Goal: Check status: Check status

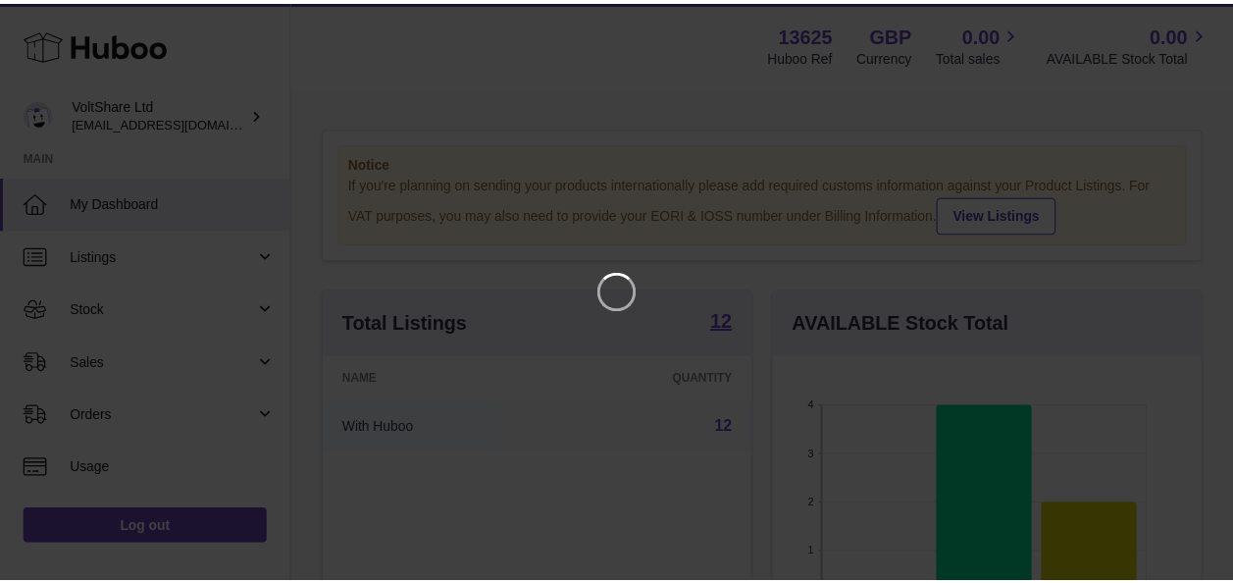
scroll to position [306, 434]
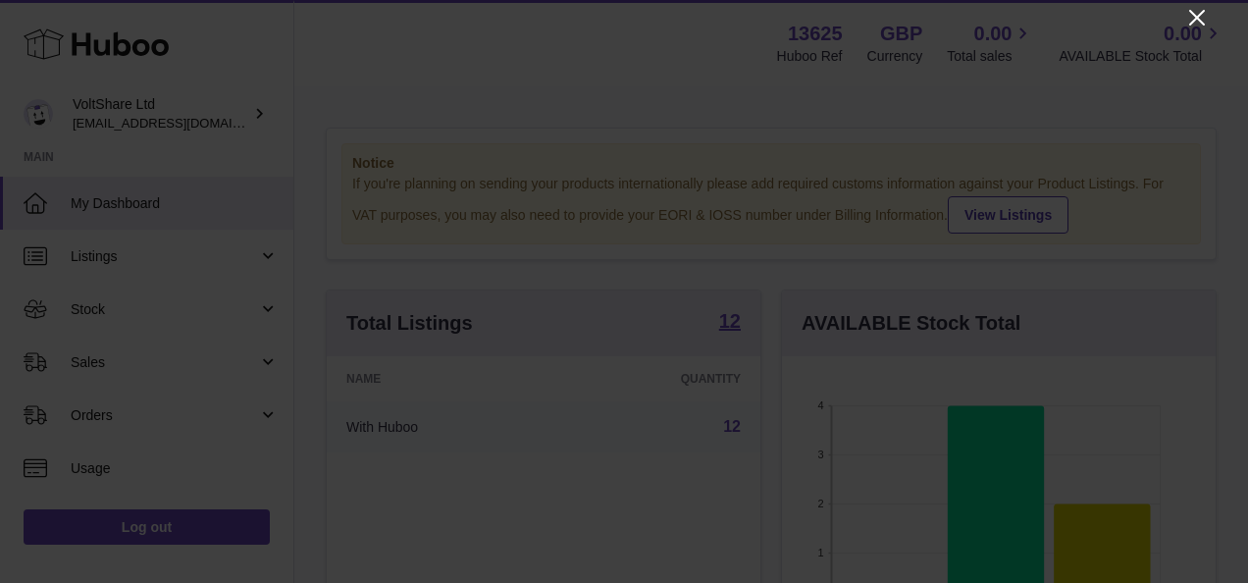
click at [1193, 22] on icon "Close" at bounding box center [1197, 18] width 16 height 16
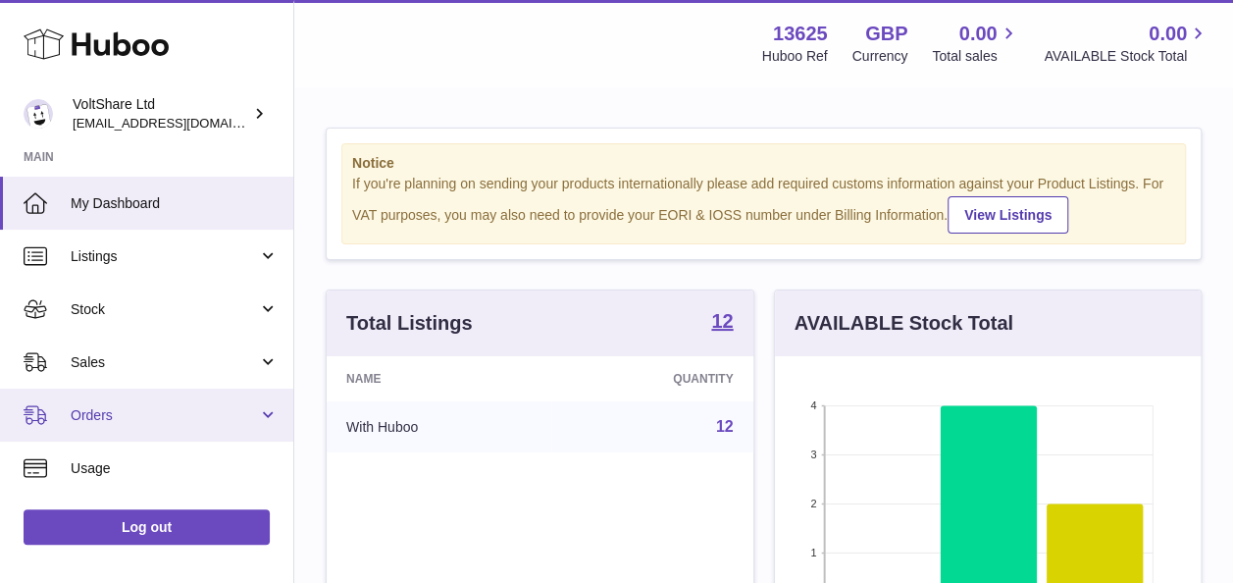
click at [94, 423] on span "Orders" at bounding box center [164, 415] width 187 height 19
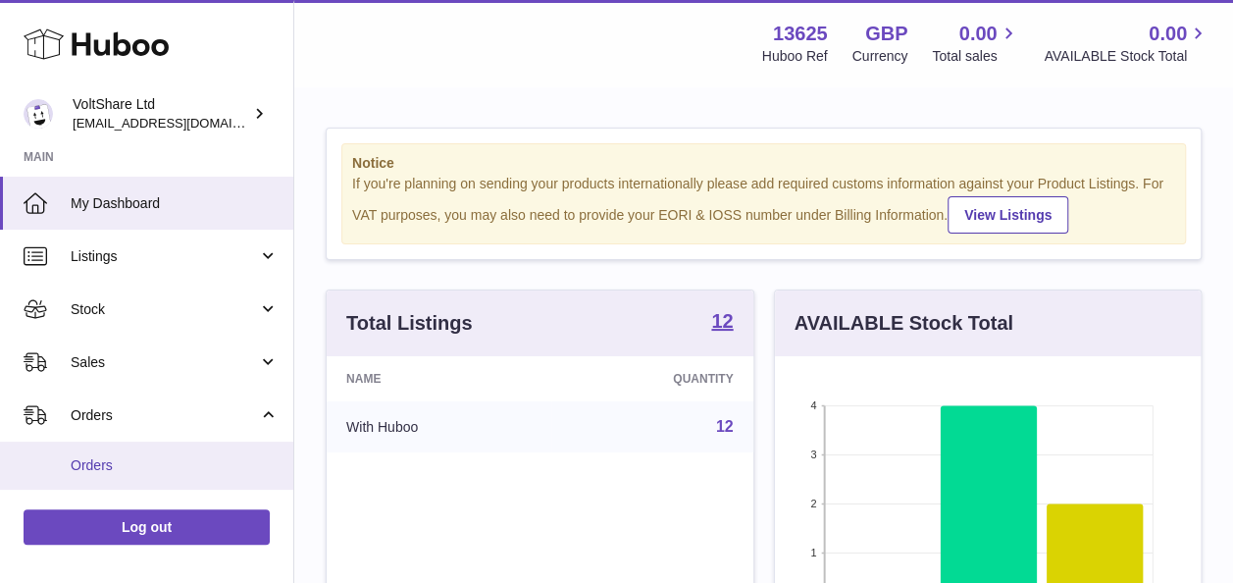
click at [103, 465] on span "Orders" at bounding box center [175, 465] width 208 height 19
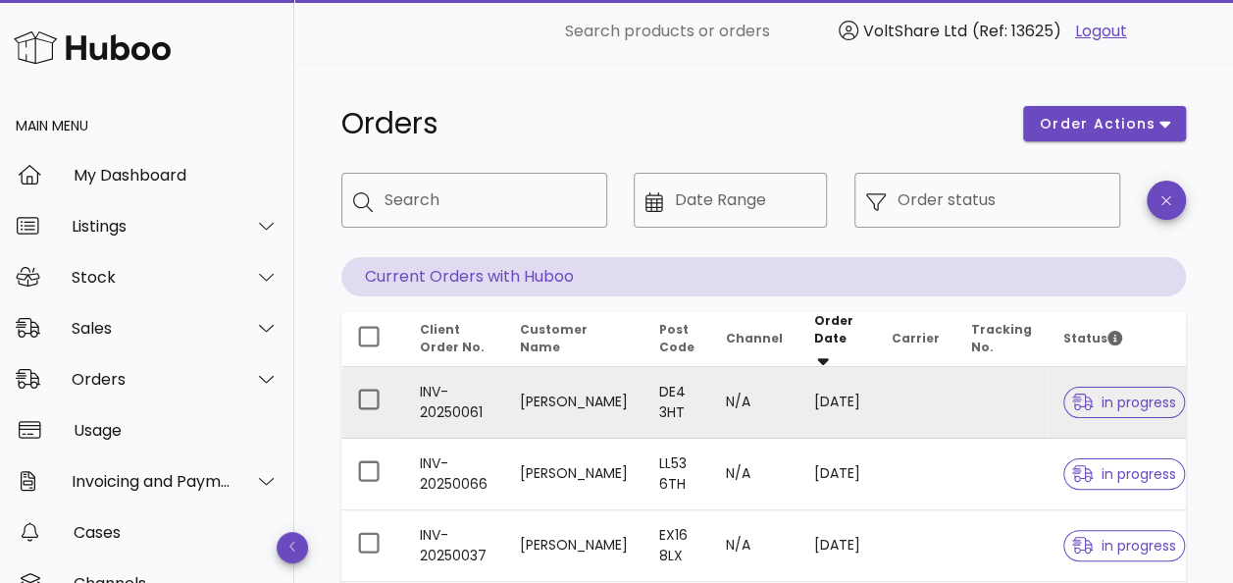
scroll to position [98, 0]
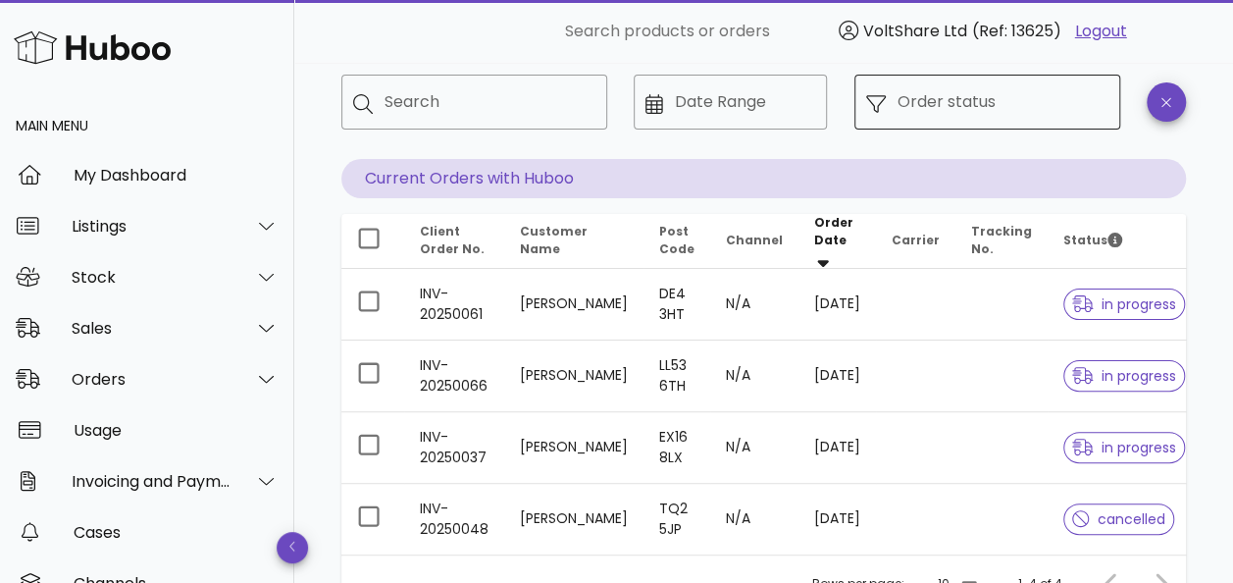
click at [936, 105] on input "Order status" at bounding box center [1003, 101] width 211 height 31
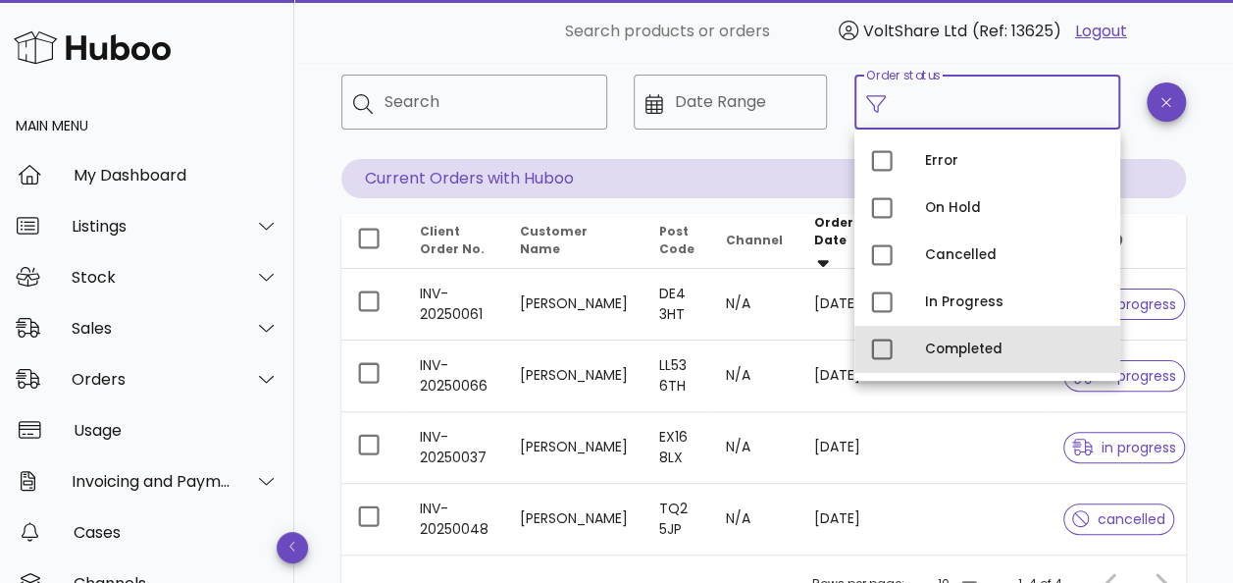
click at [917, 345] on div "Completed" at bounding box center [988, 349] width 266 height 47
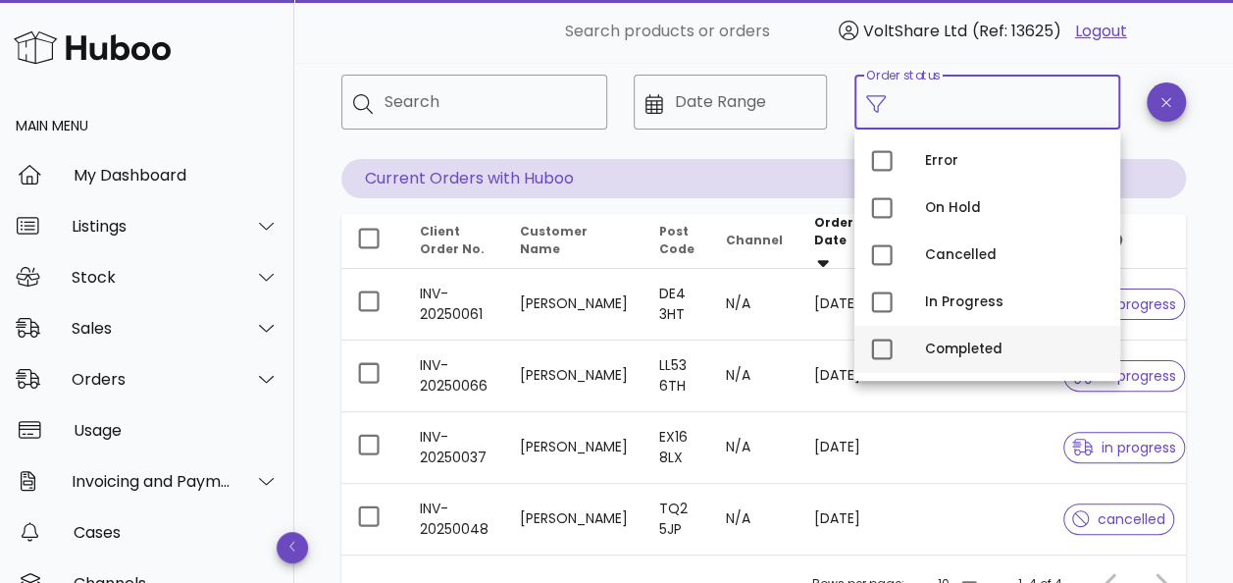
type input "**********"
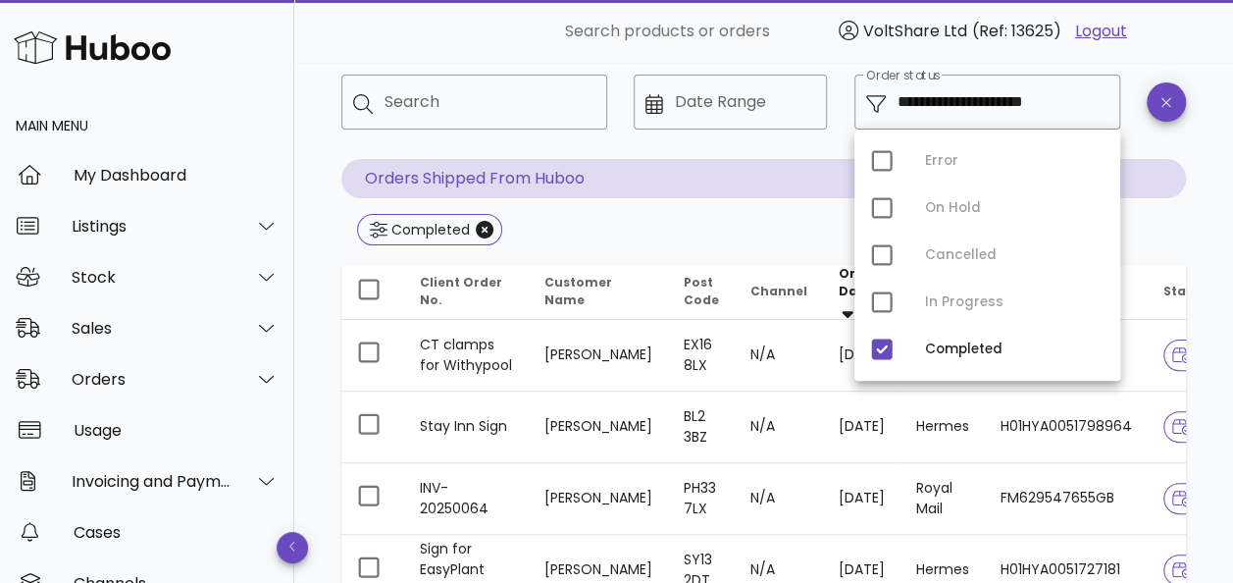
click at [506, 37] on div "​ Search products or orders VoltShare Ltd (Ref: 13625) Logout" at bounding box center [758, 31] width 871 height 39
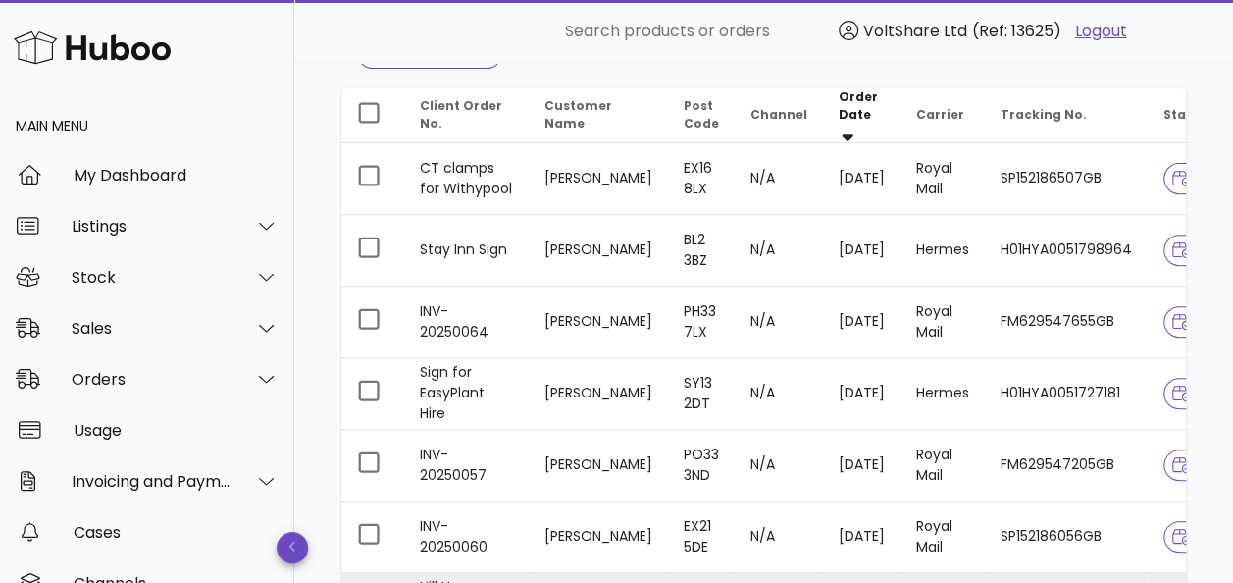
scroll to position [196, 0]
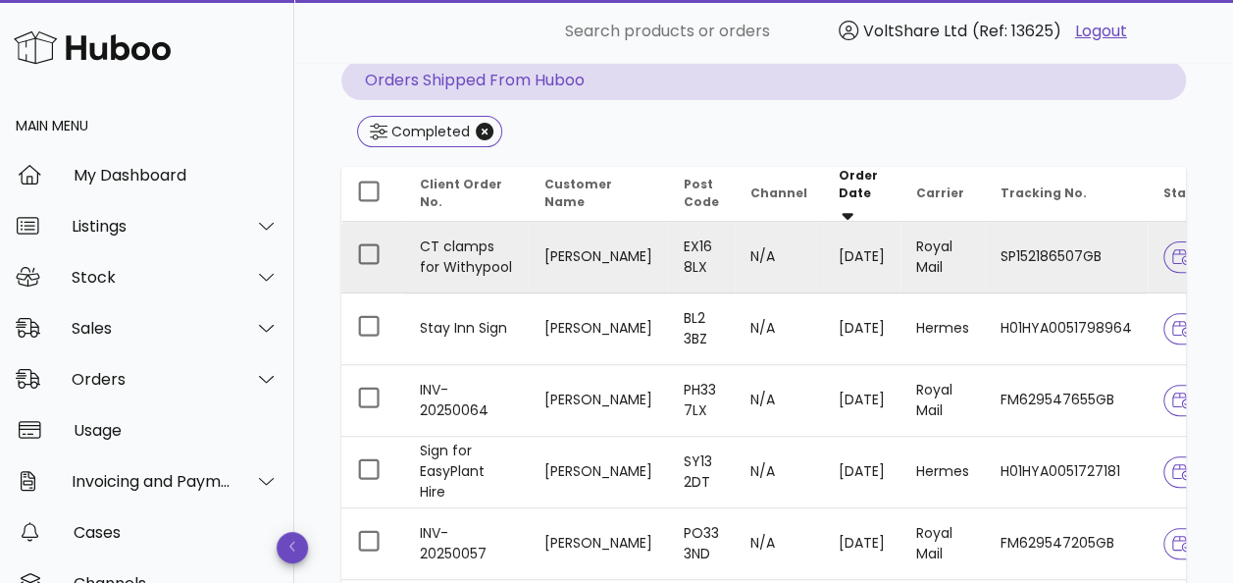
click at [949, 248] on td "Royal Mail" at bounding box center [943, 258] width 84 height 72
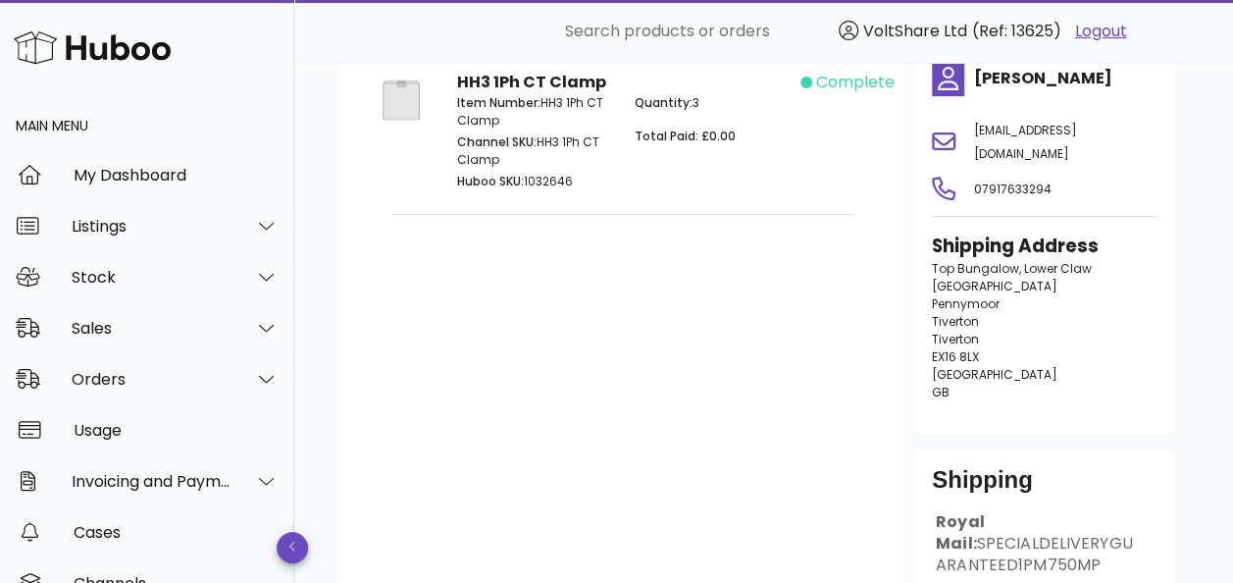
scroll to position [294, 0]
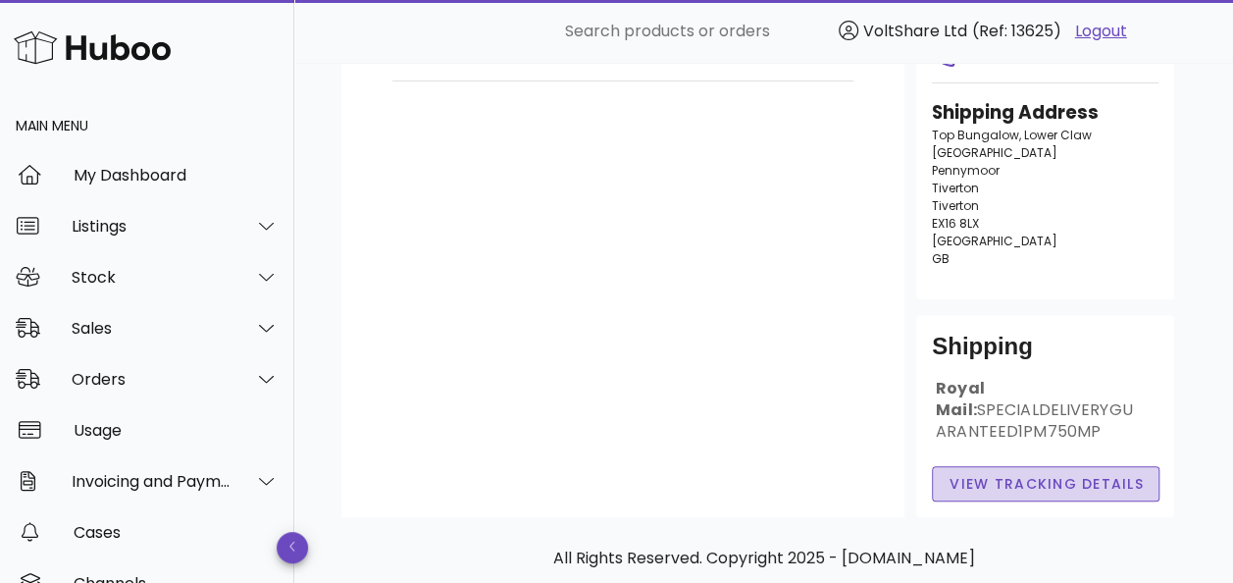
click at [1018, 489] on span "View Tracking details" at bounding box center [1046, 484] width 195 height 21
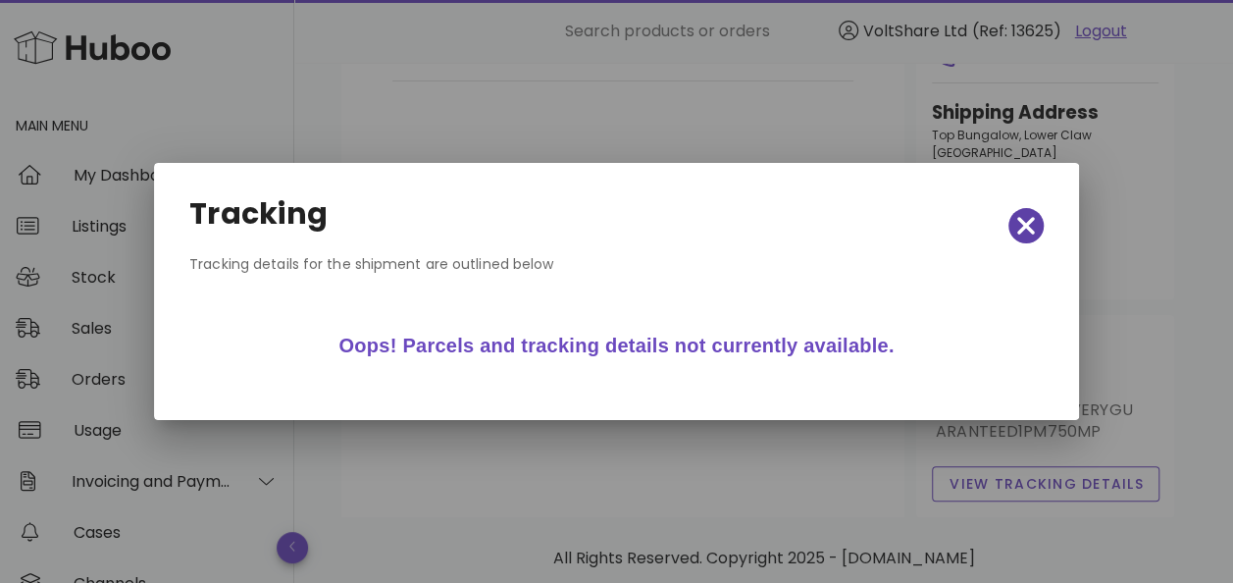
click at [1026, 231] on icon "button" at bounding box center [1027, 225] width 18 height 27
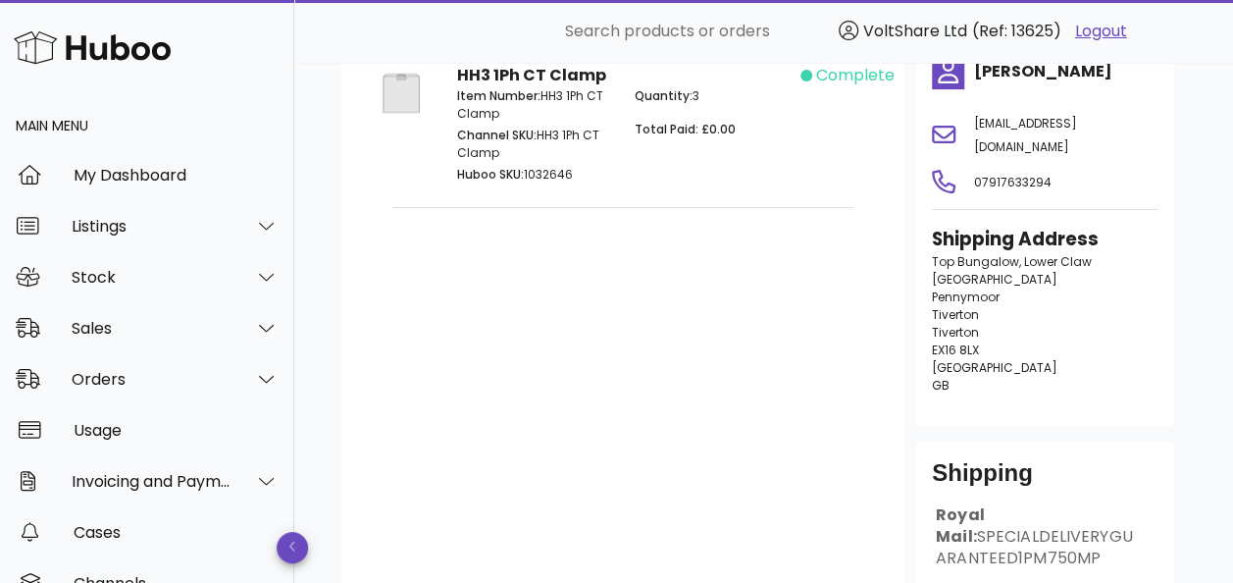
scroll to position [0, 0]
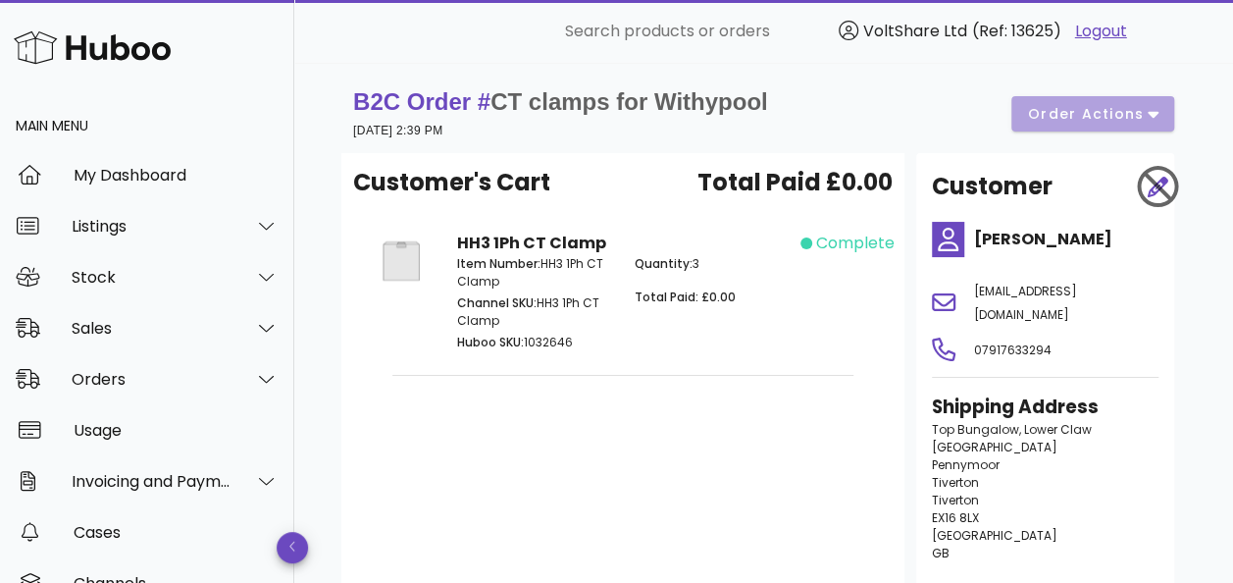
scroll to position [196, 0]
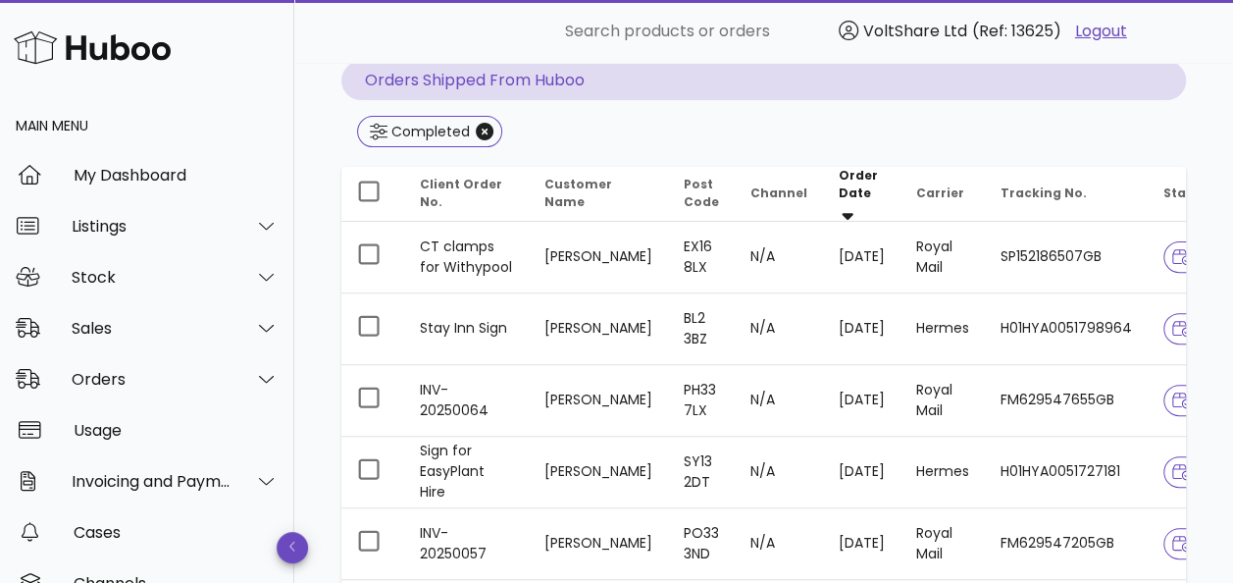
drag, startPoint x: 1107, startPoint y: 255, endPoint x: 388, endPoint y: 26, distance: 755.0
click at [388, 26] on div "​ Search products or orders VoltShare Ltd (Ref: 13625) Logout" at bounding box center [758, 31] width 871 height 39
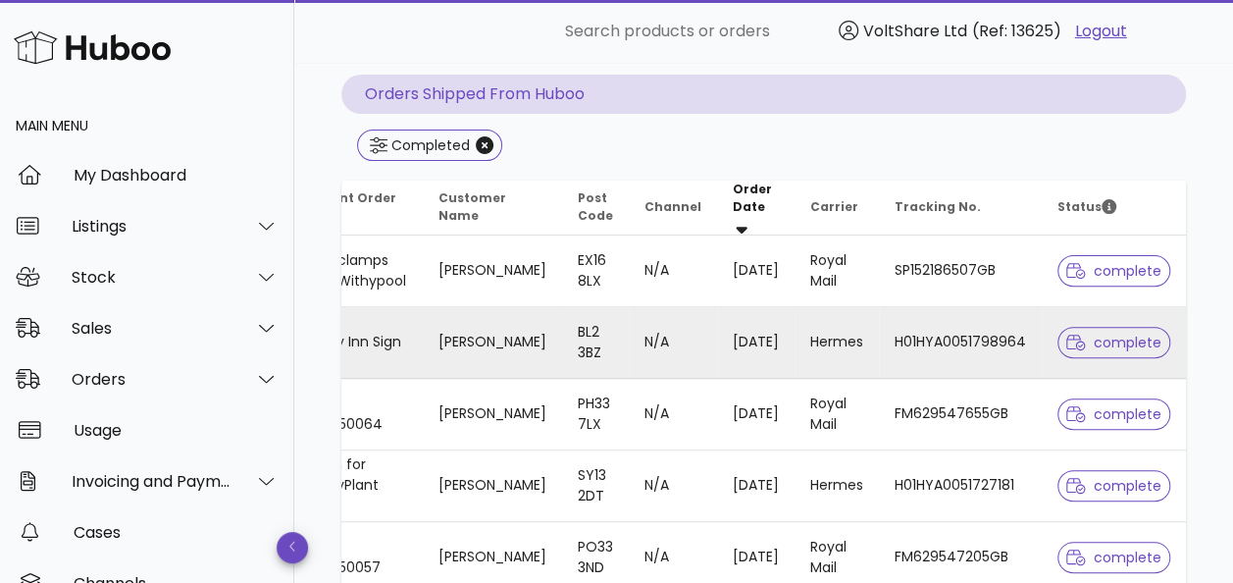
scroll to position [0, 0]
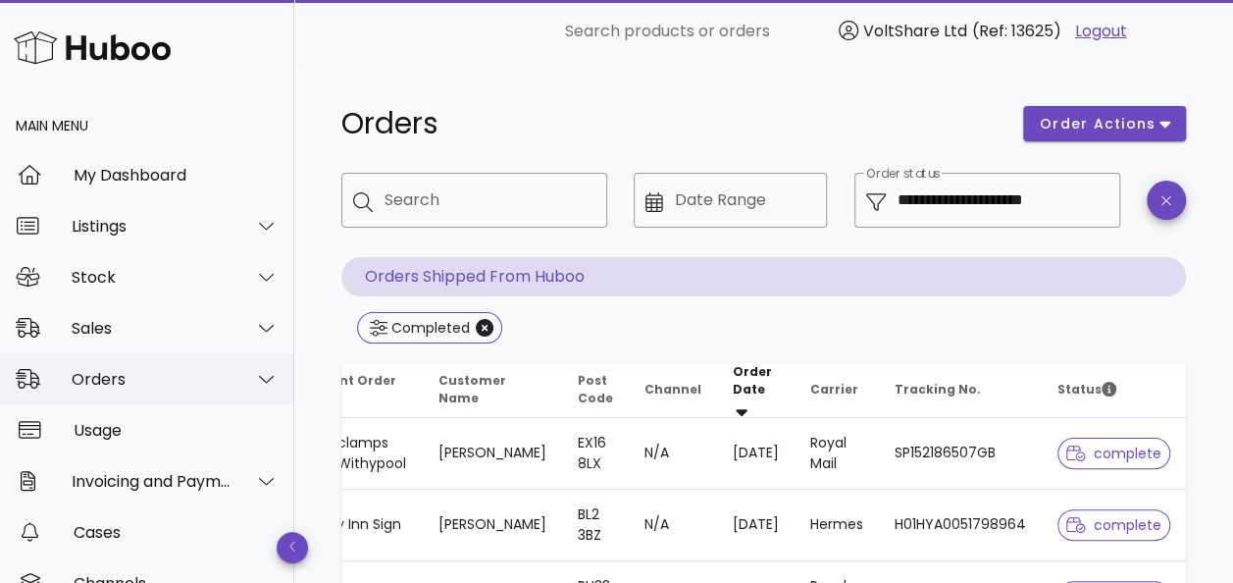
click at [147, 373] on div "Orders" at bounding box center [152, 379] width 160 height 19
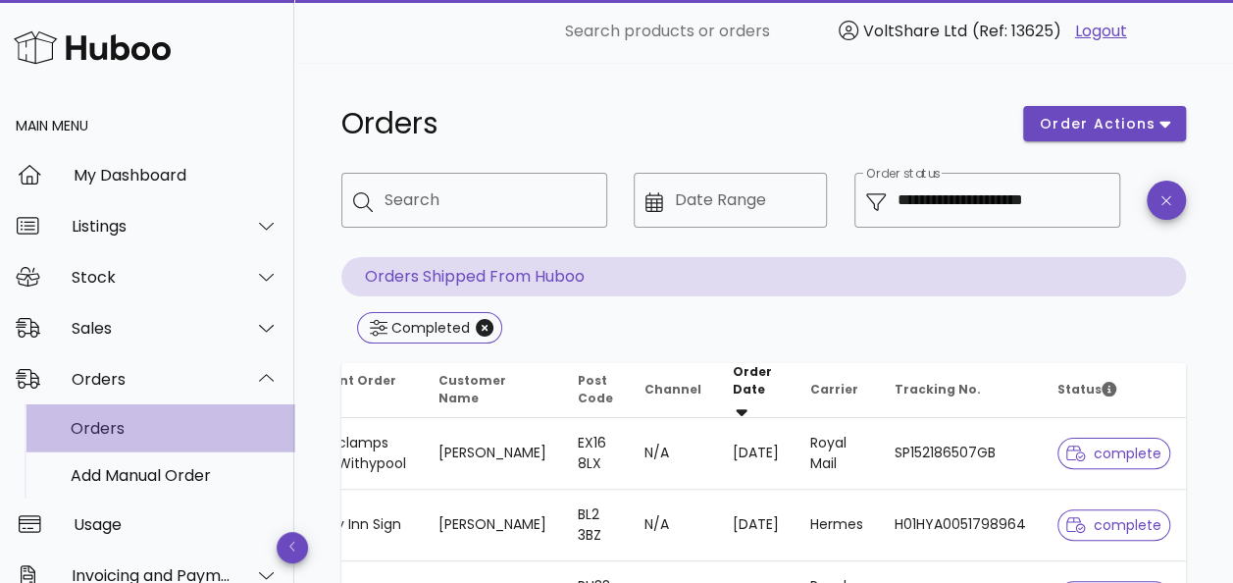
click at [142, 436] on div "Orders" at bounding box center [175, 428] width 208 height 19
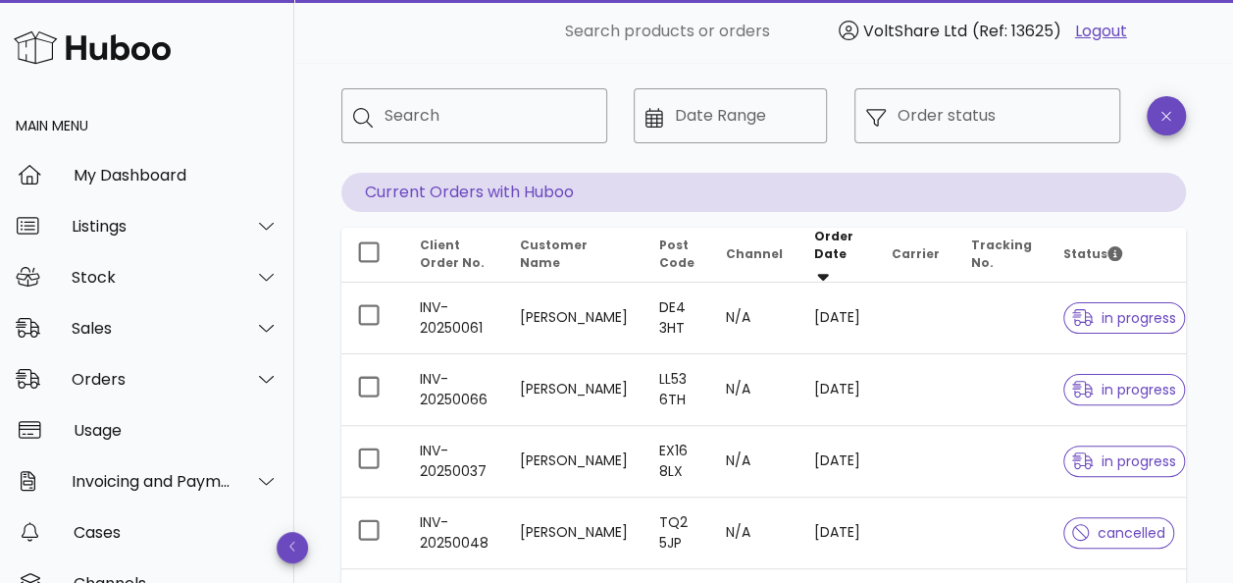
scroll to position [196, 0]
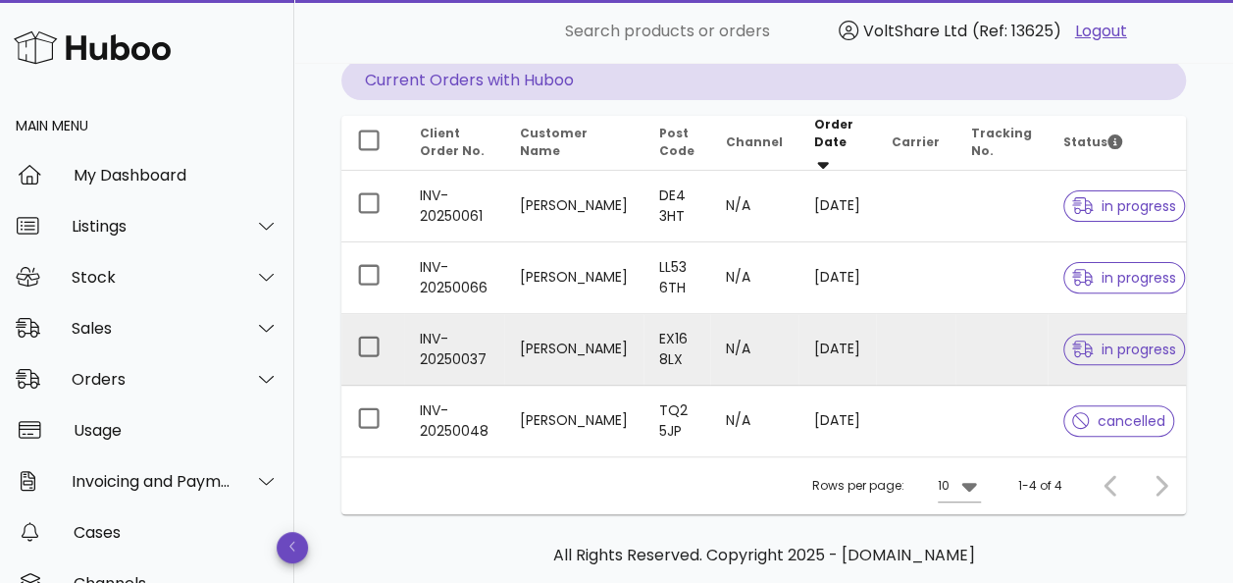
click at [558, 336] on td "[PERSON_NAME]" at bounding box center [573, 350] width 139 height 72
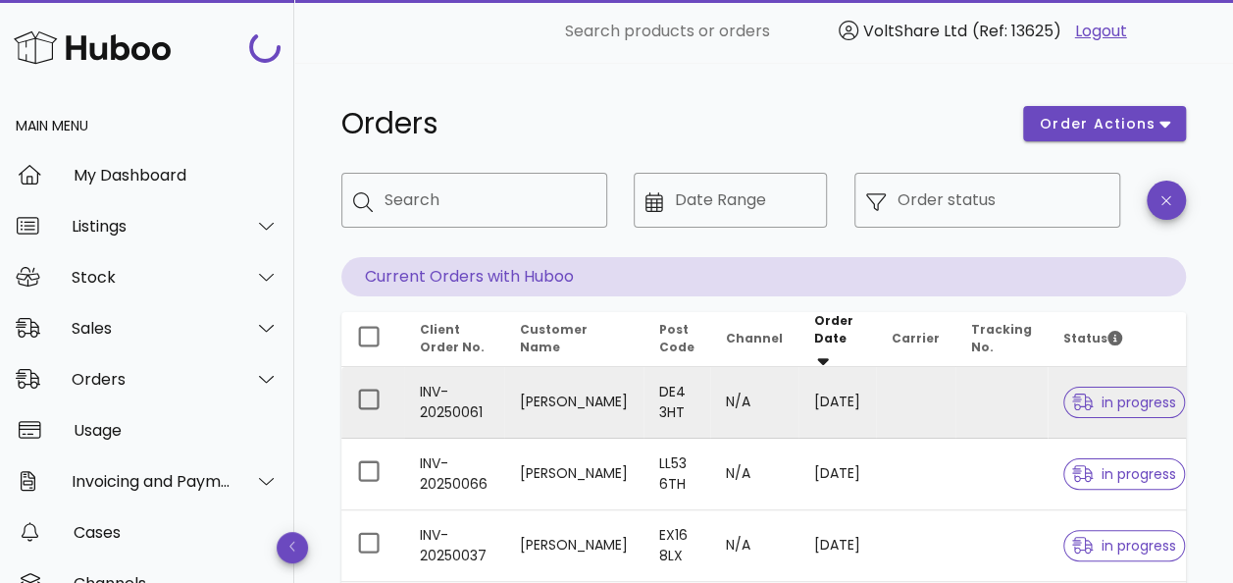
scroll to position [196, 0]
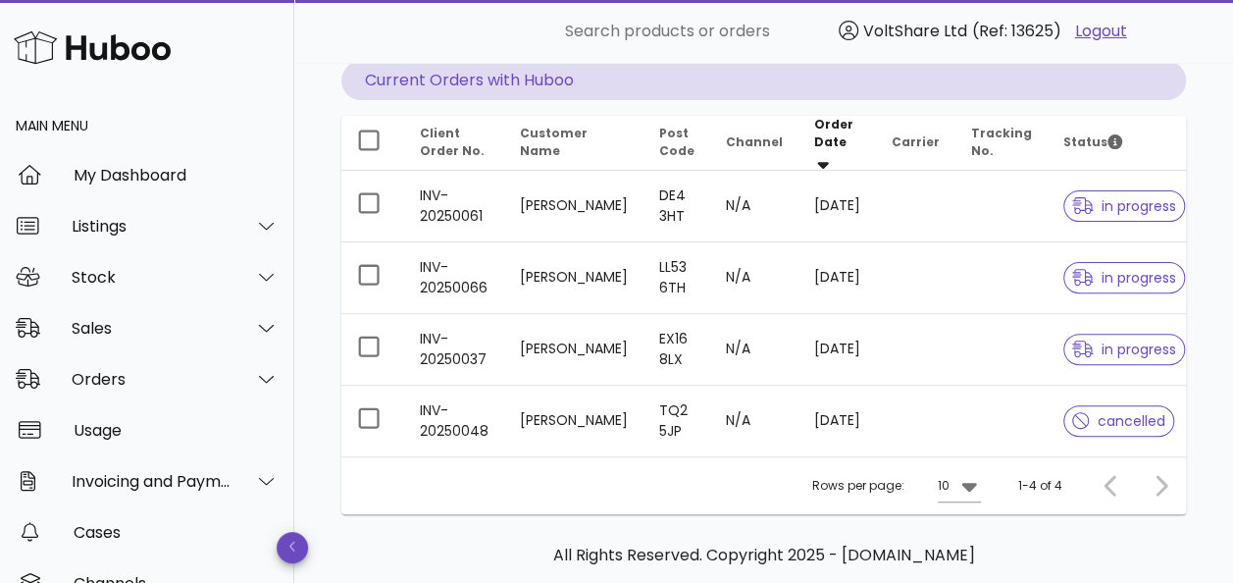
click at [1161, 477] on div at bounding box center [1157, 485] width 42 height 35
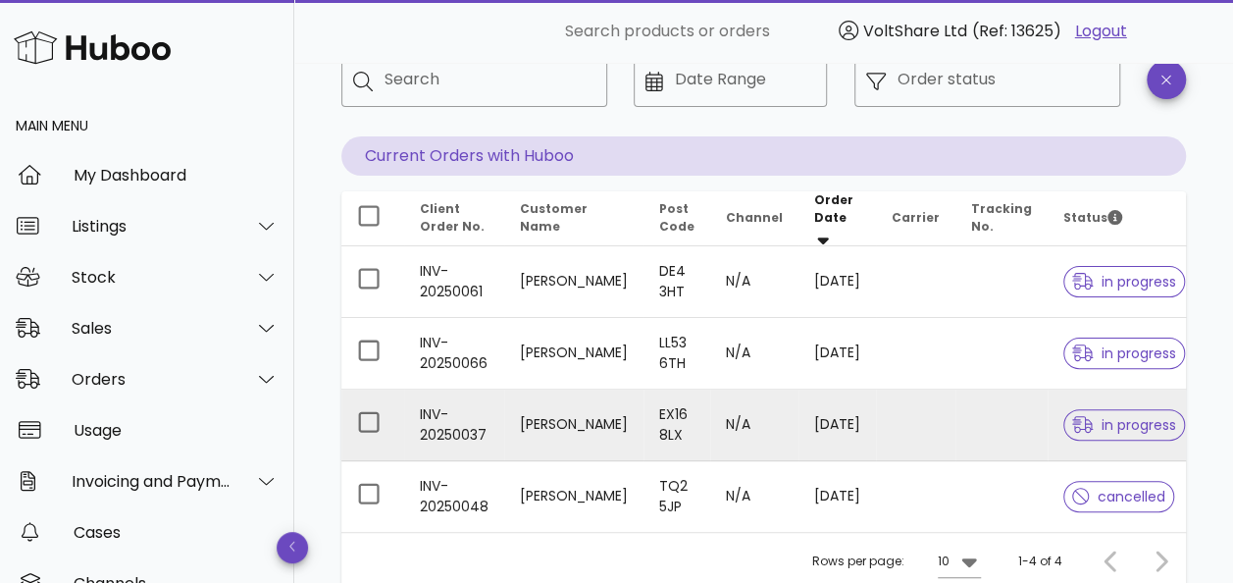
scroll to position [0, 0]
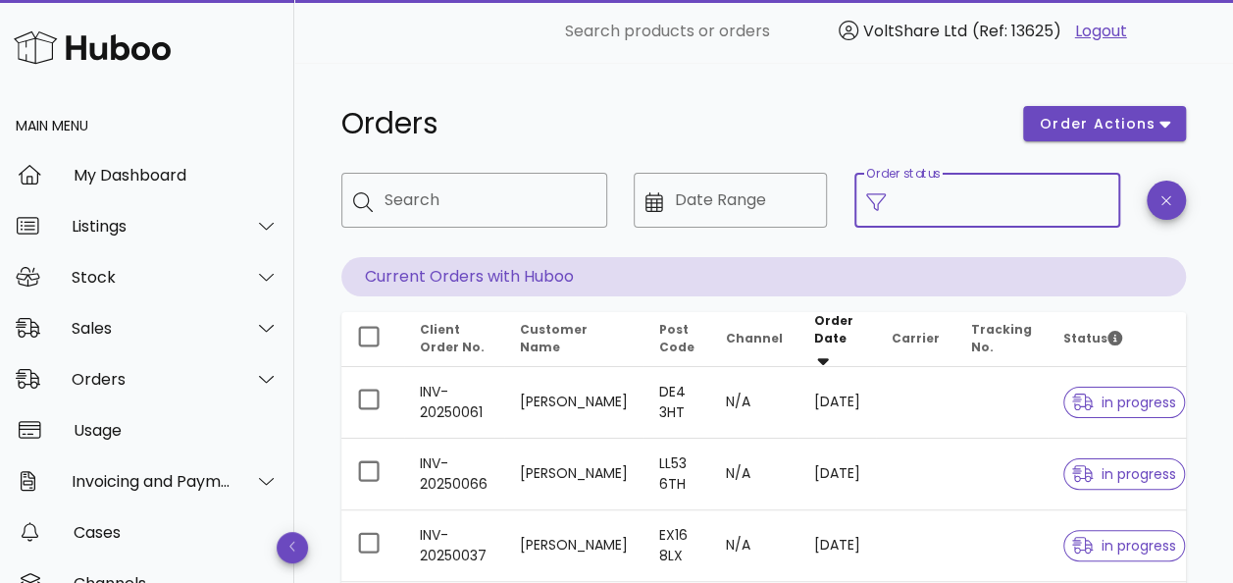
click at [1019, 203] on input "Order status" at bounding box center [1003, 199] width 211 height 31
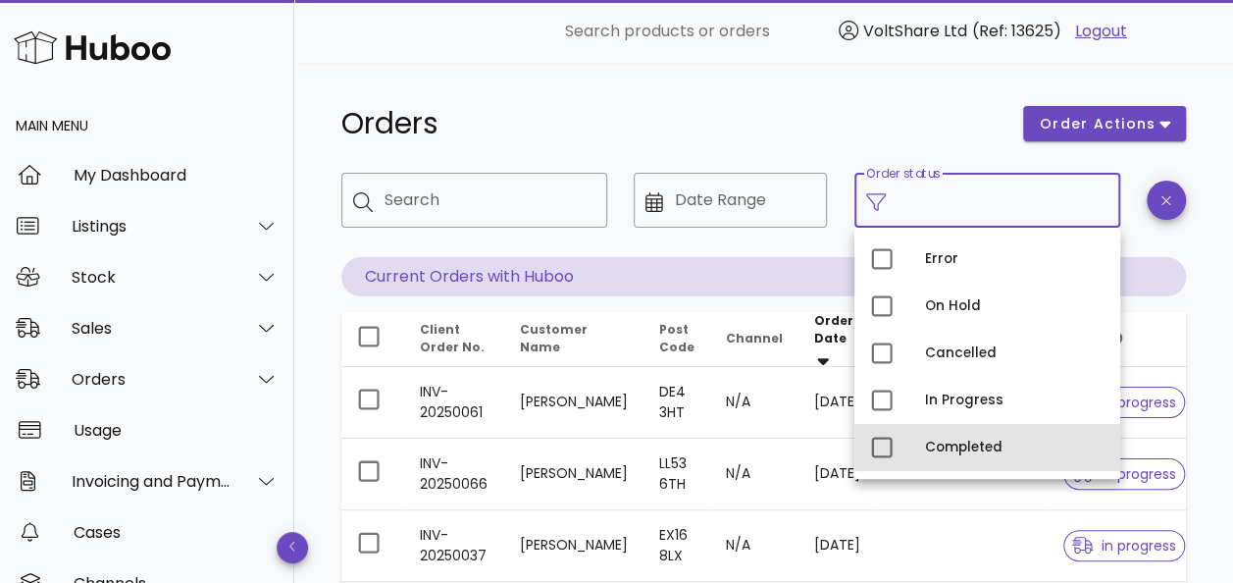
click at [943, 446] on div "Completed" at bounding box center [1015, 448] width 180 height 16
type input "**********"
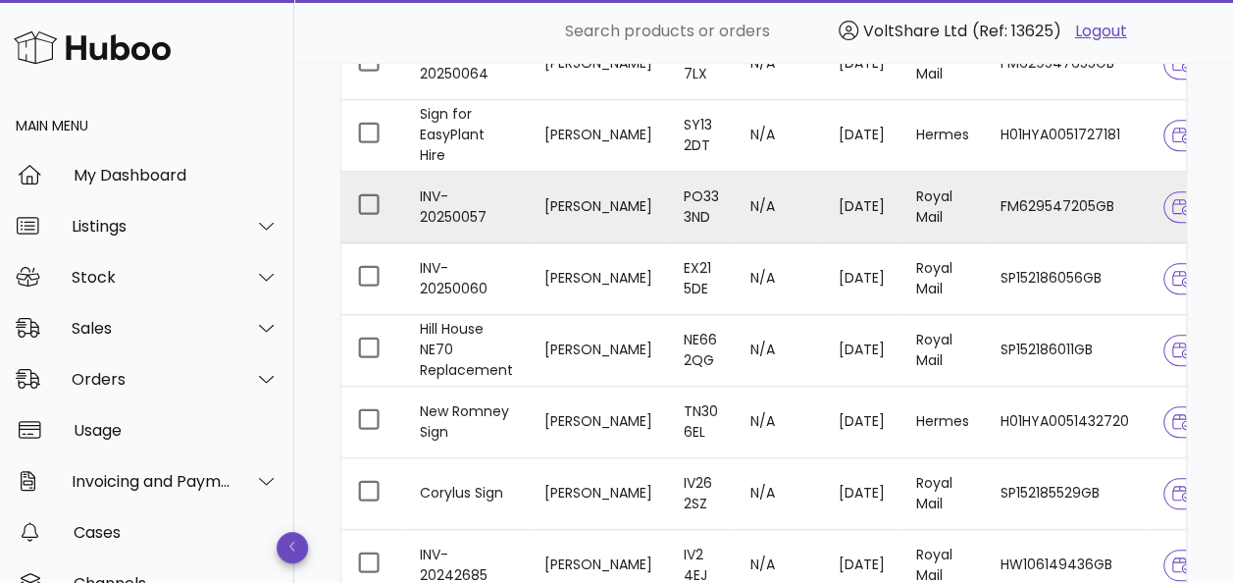
scroll to position [687, 0]
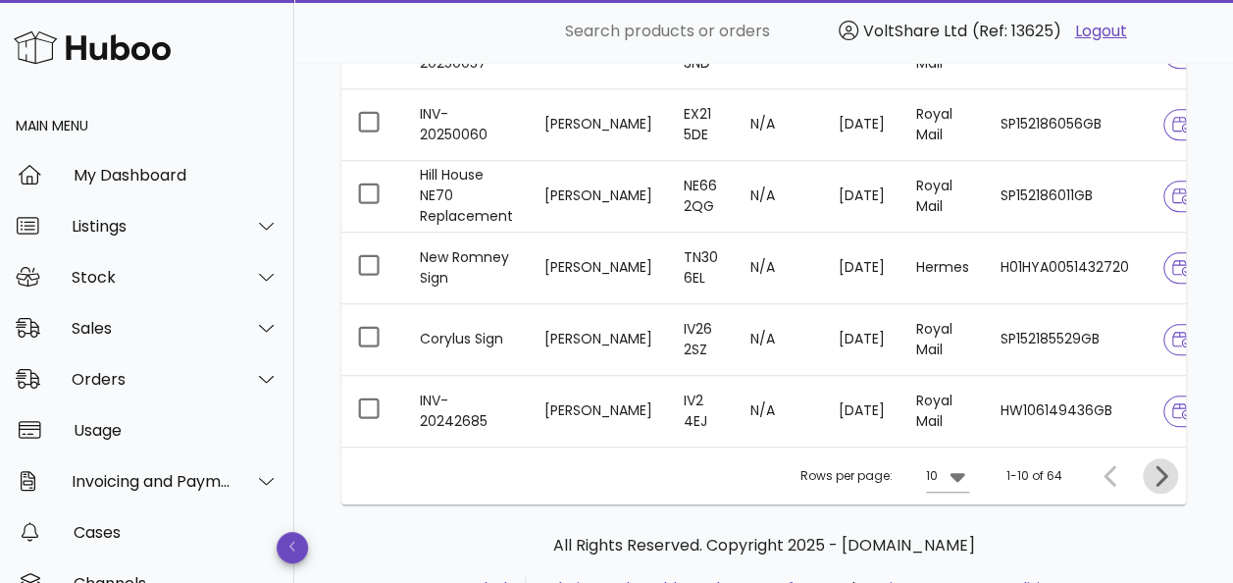
click at [1161, 480] on icon "Next page" at bounding box center [1161, 476] width 24 height 24
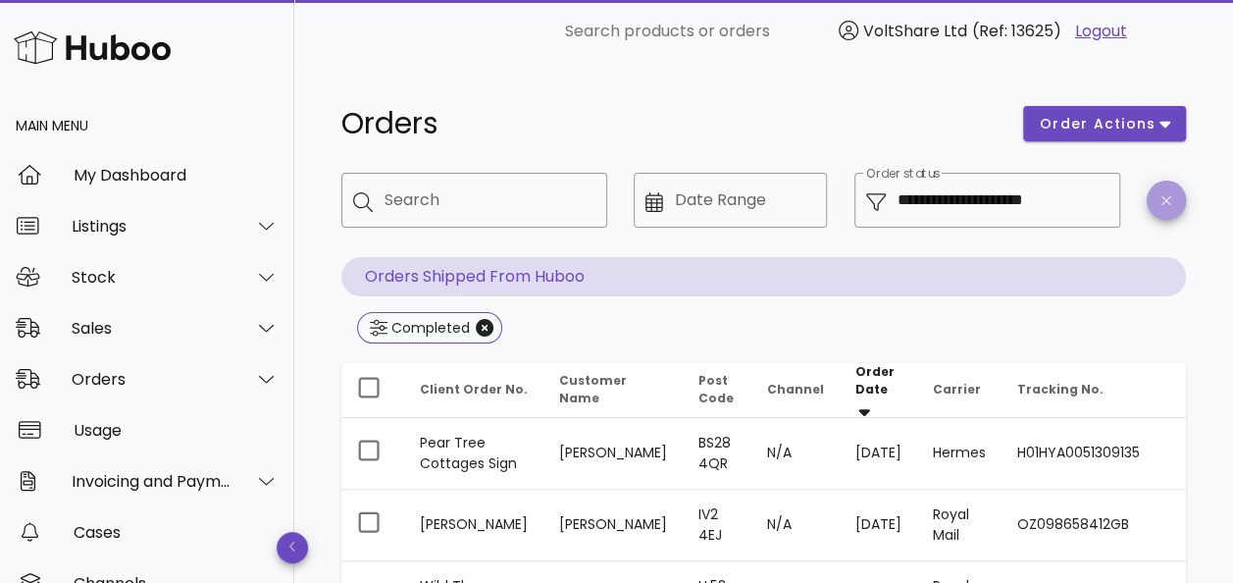
click at [1160, 202] on span "button" at bounding box center [1166, 200] width 39 height 15
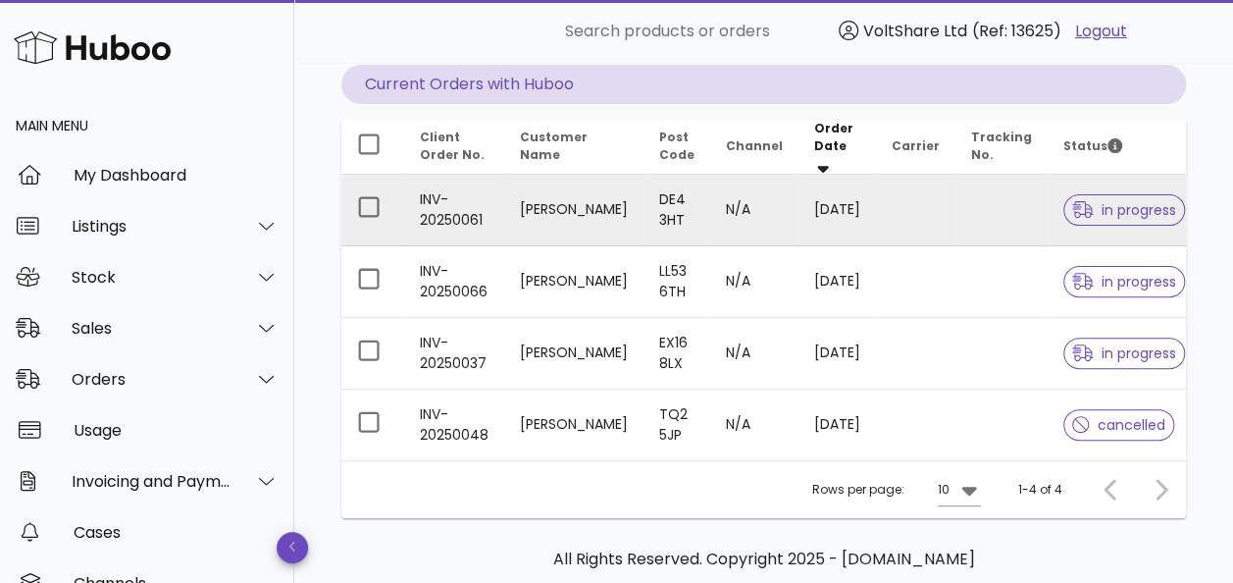
scroll to position [196, 0]
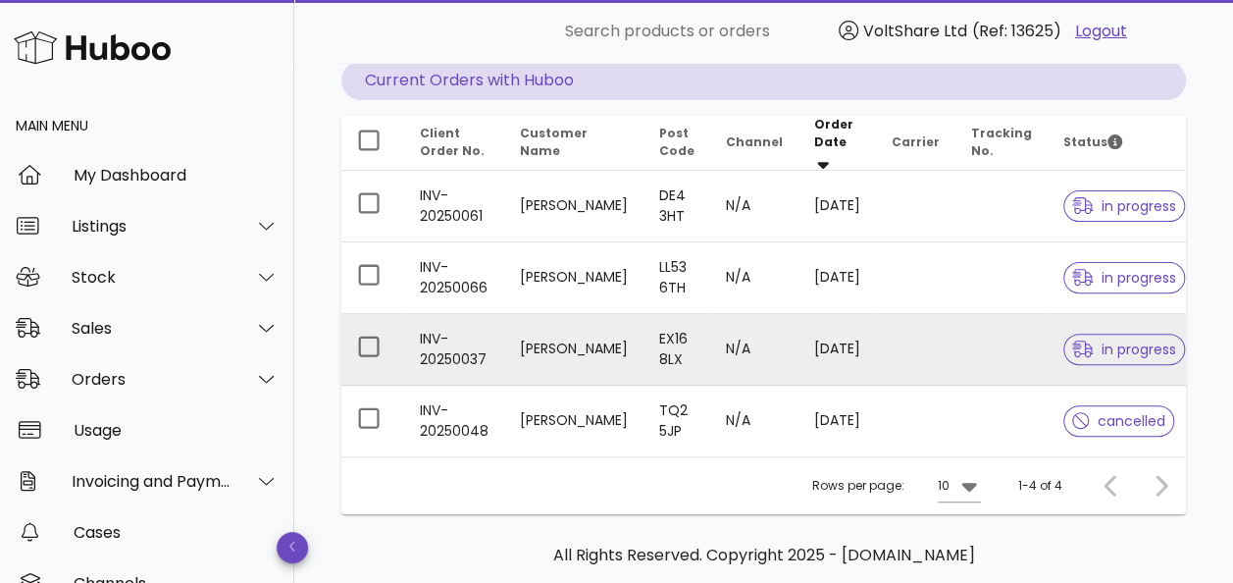
click at [551, 337] on td "[PERSON_NAME]" at bounding box center [573, 350] width 139 height 72
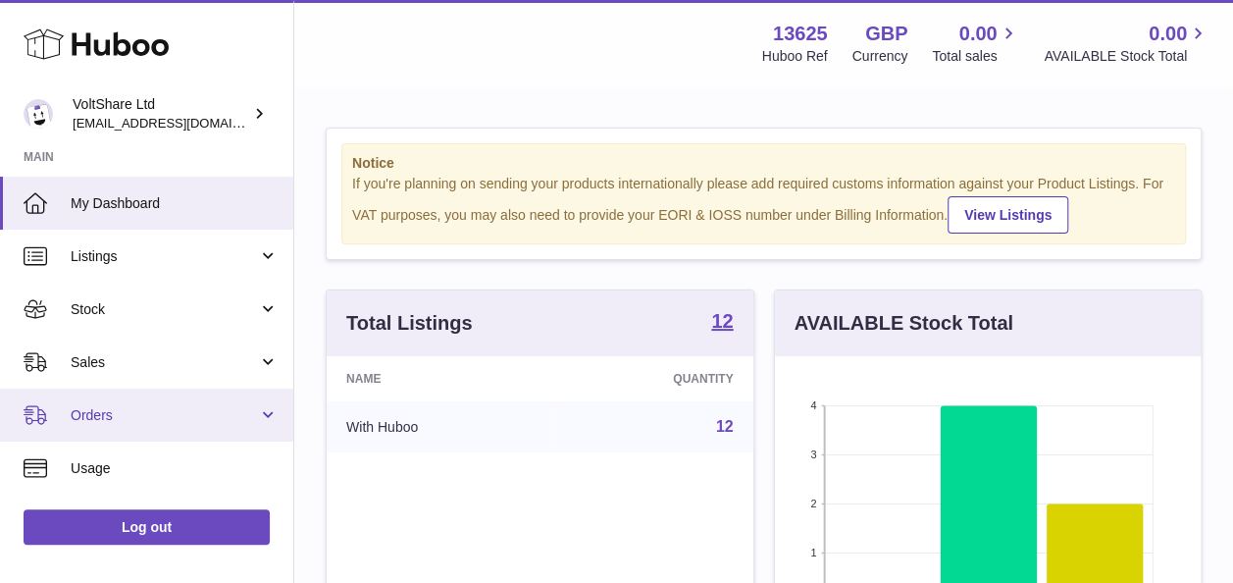
click at [110, 407] on span "Orders" at bounding box center [164, 415] width 187 height 19
click at [245, 412] on span "Orders" at bounding box center [164, 415] width 187 height 19
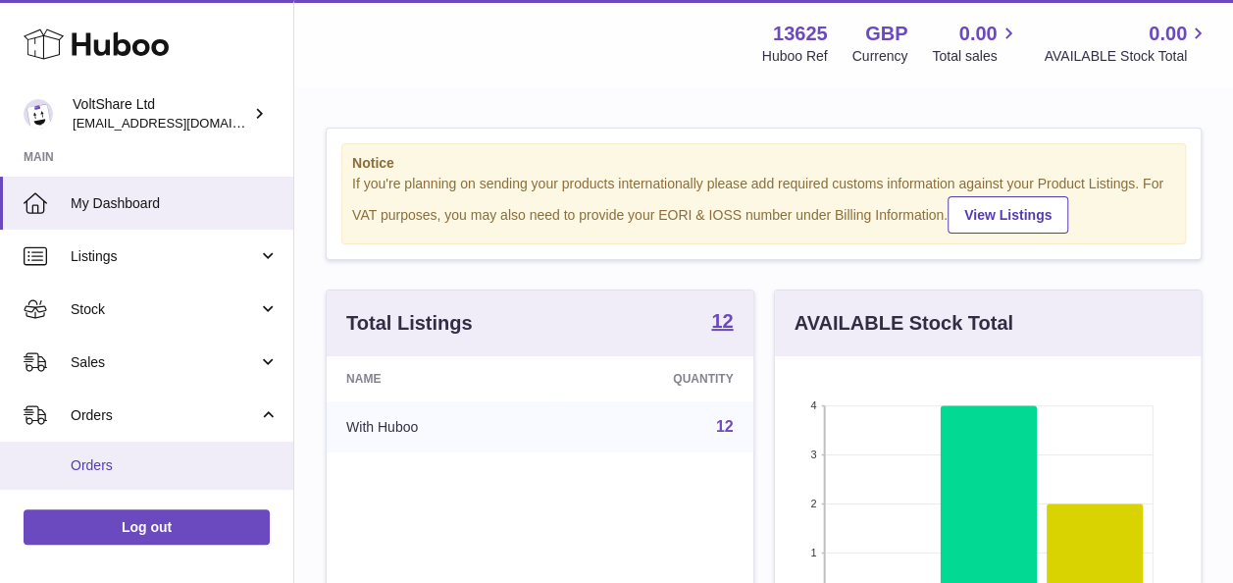
click at [157, 467] on span "Orders" at bounding box center [175, 465] width 208 height 19
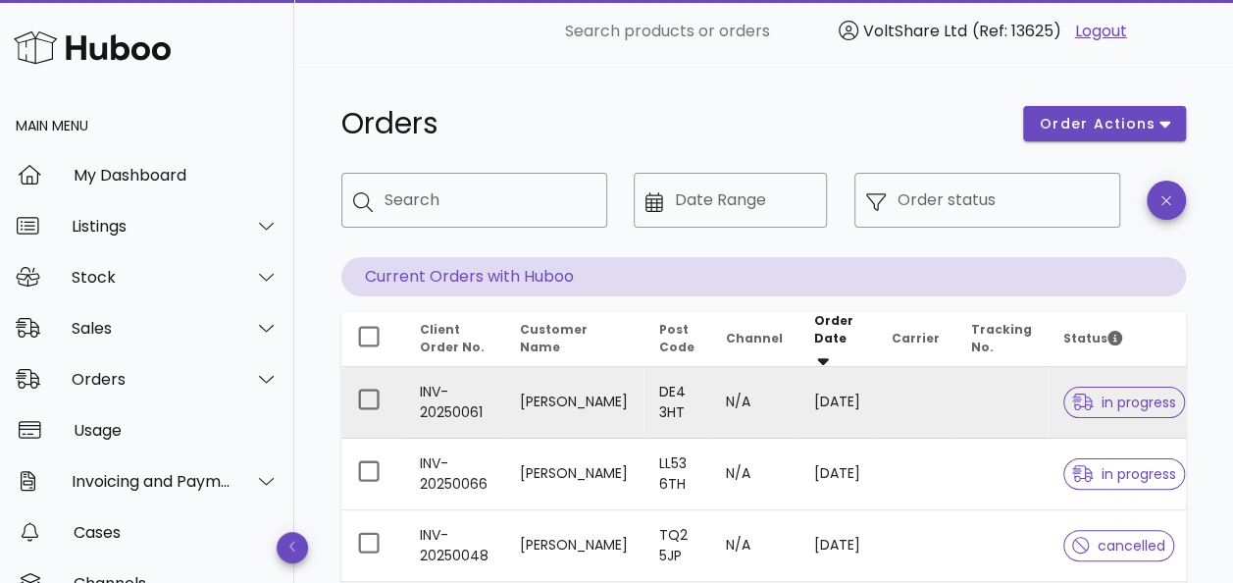
click at [644, 390] on td "DE4 3HT" at bounding box center [677, 403] width 67 height 72
click at [710, 383] on td "N/A" at bounding box center [754, 403] width 88 height 72
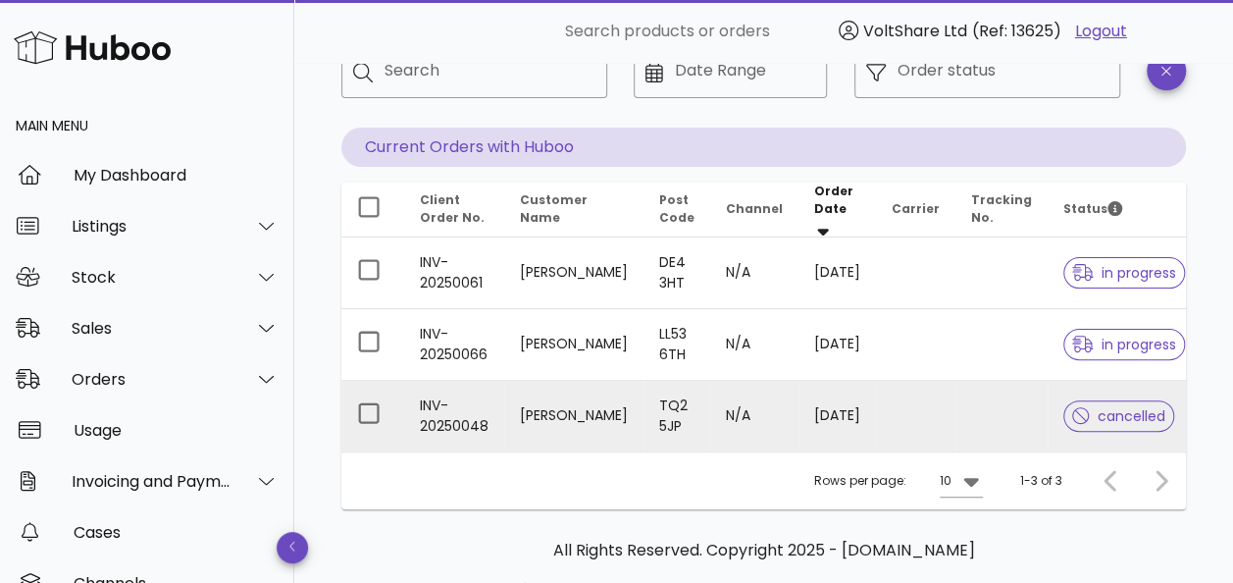
scroll to position [98, 0]
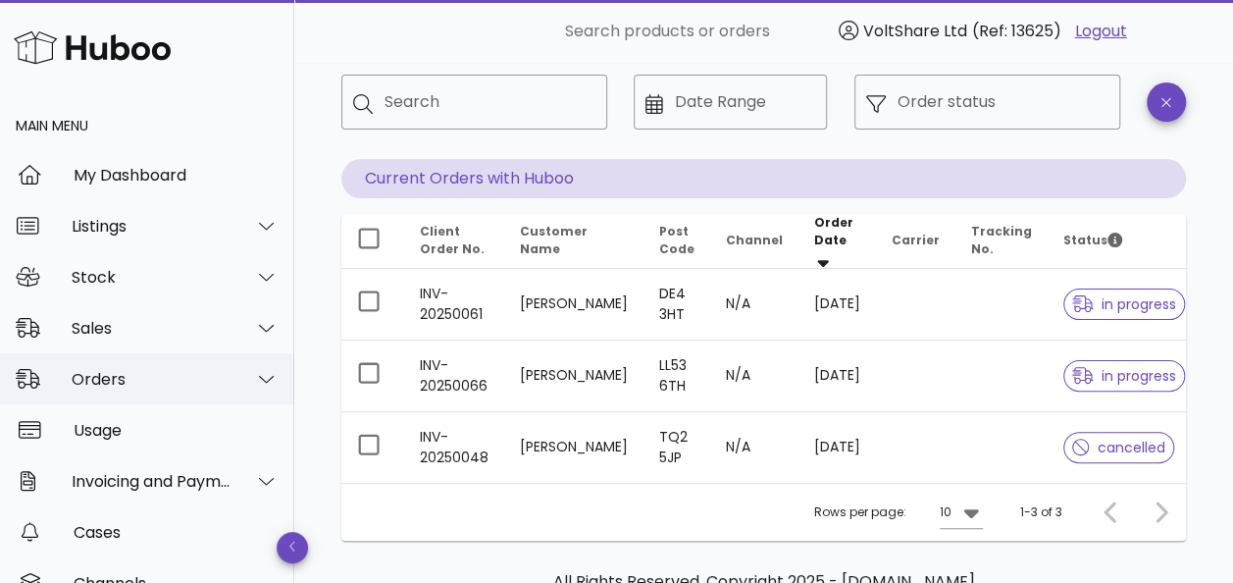
click at [183, 381] on div "Orders" at bounding box center [152, 379] width 160 height 19
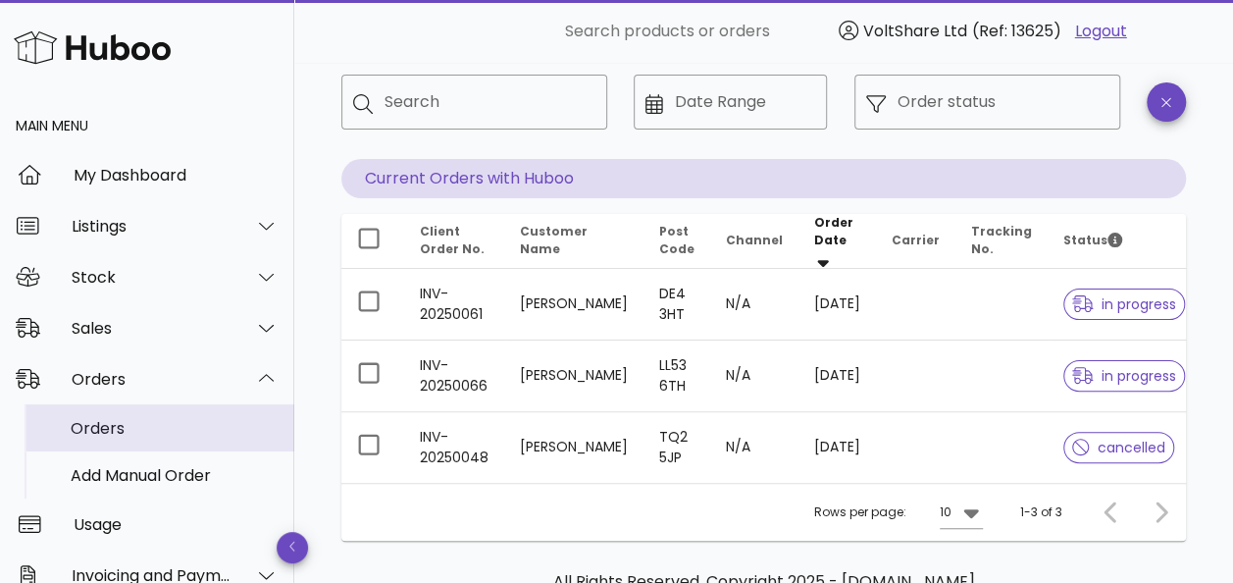
click at [133, 419] on div "Orders" at bounding box center [175, 428] width 208 height 19
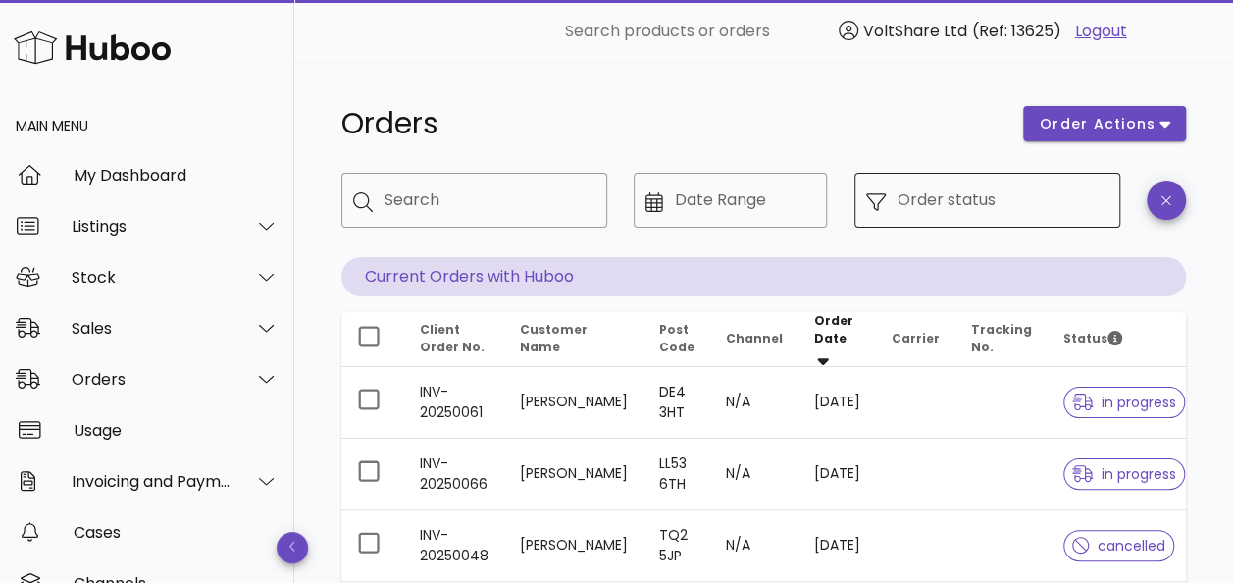
click at [973, 212] on input "Order status" at bounding box center [1003, 199] width 211 height 31
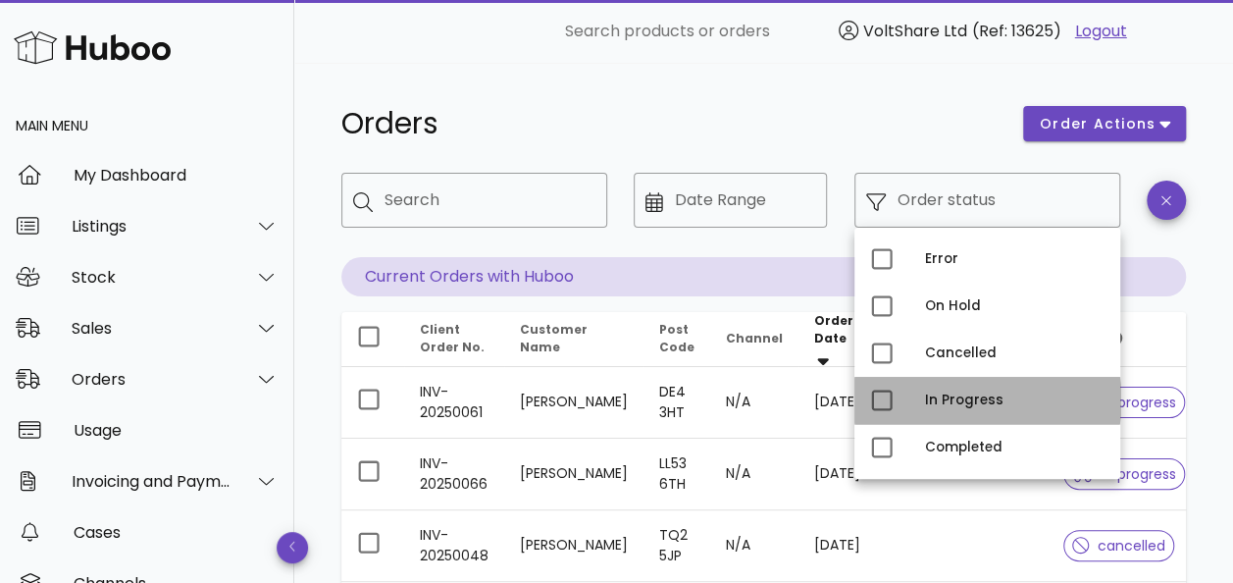
click at [911, 404] on div "In Progress" at bounding box center [988, 400] width 266 height 47
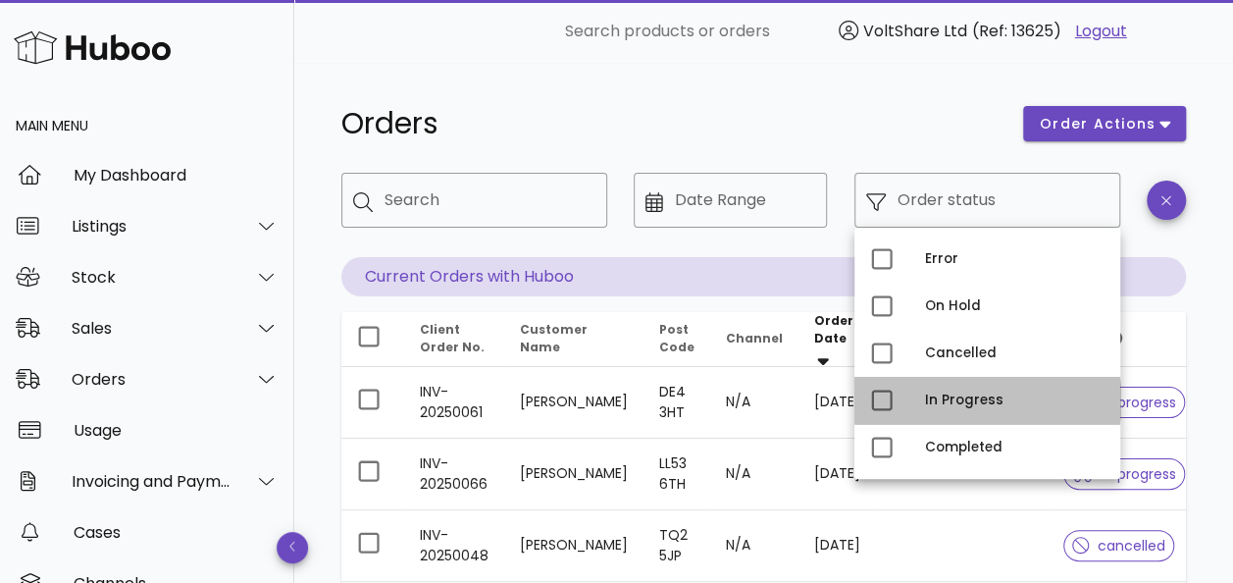
type input "**********"
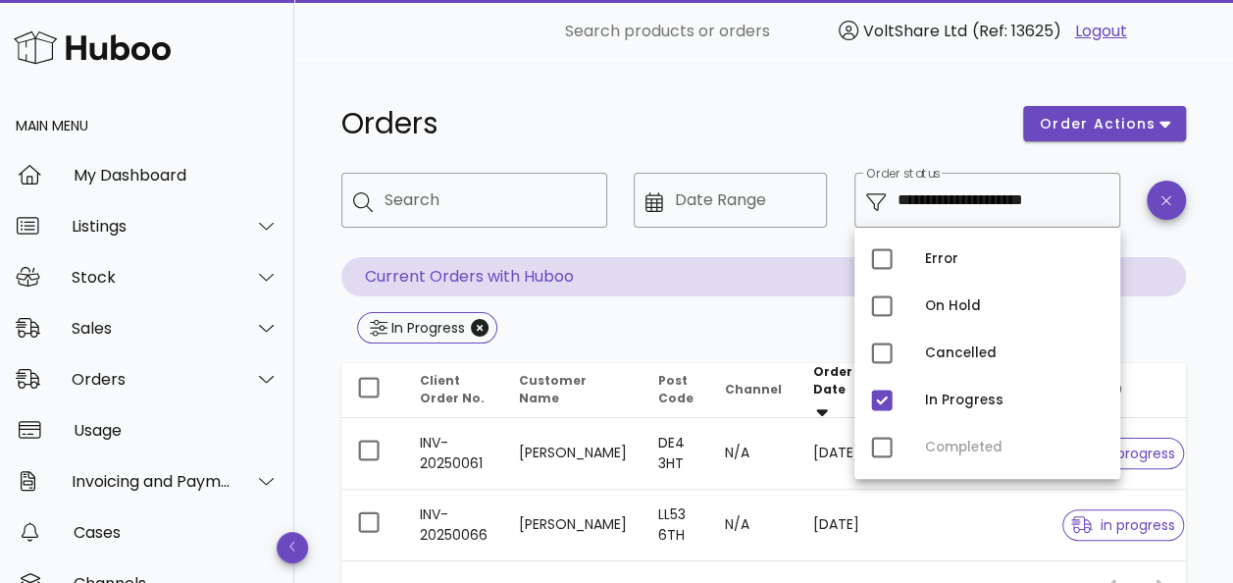
click at [881, 449] on div "Error On Hold Cancelled In Progress Completed" at bounding box center [988, 353] width 266 height 251
click at [1180, 248] on div at bounding box center [1166, 215] width 63 height 108
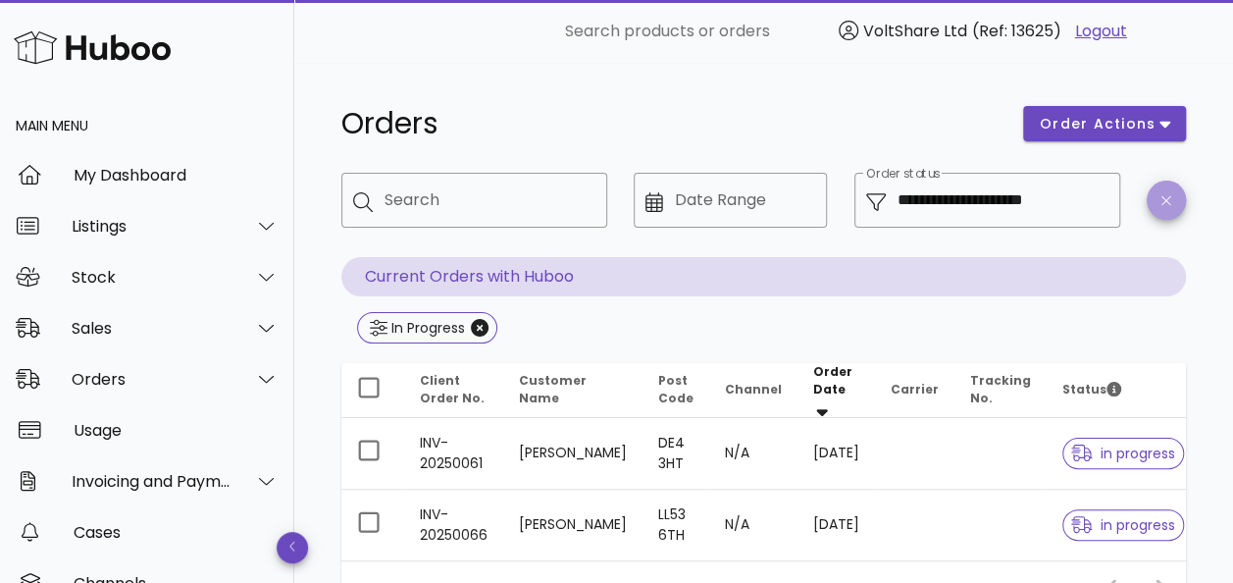
click at [1165, 196] on icon "button" at bounding box center [1166, 200] width 9 height 15
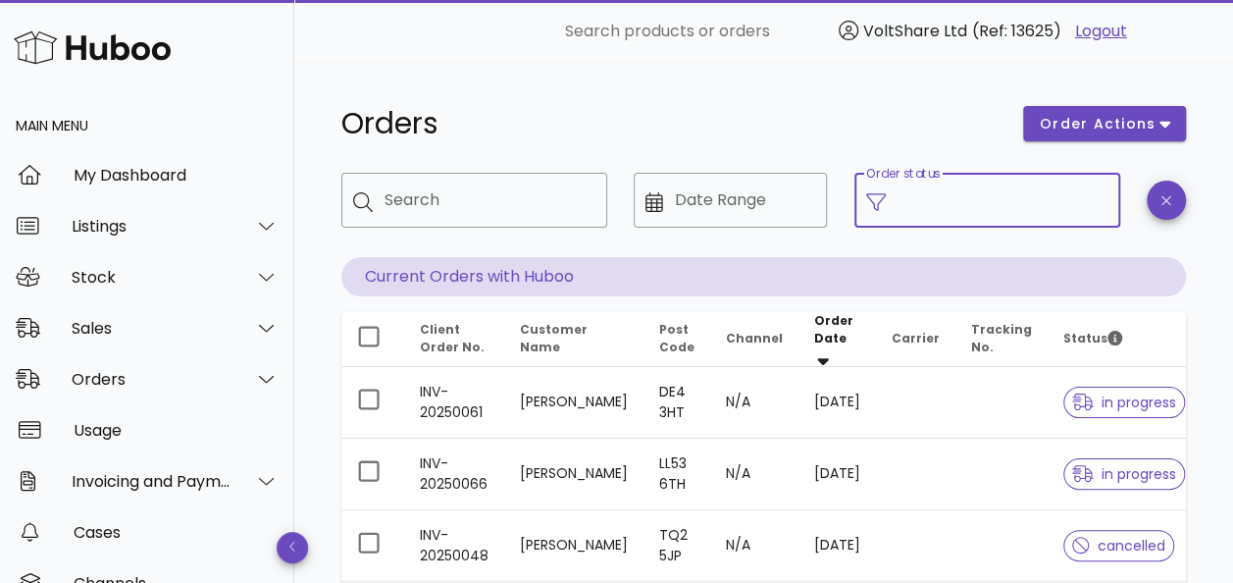
click at [1034, 197] on input "Order status" at bounding box center [1003, 199] width 211 height 31
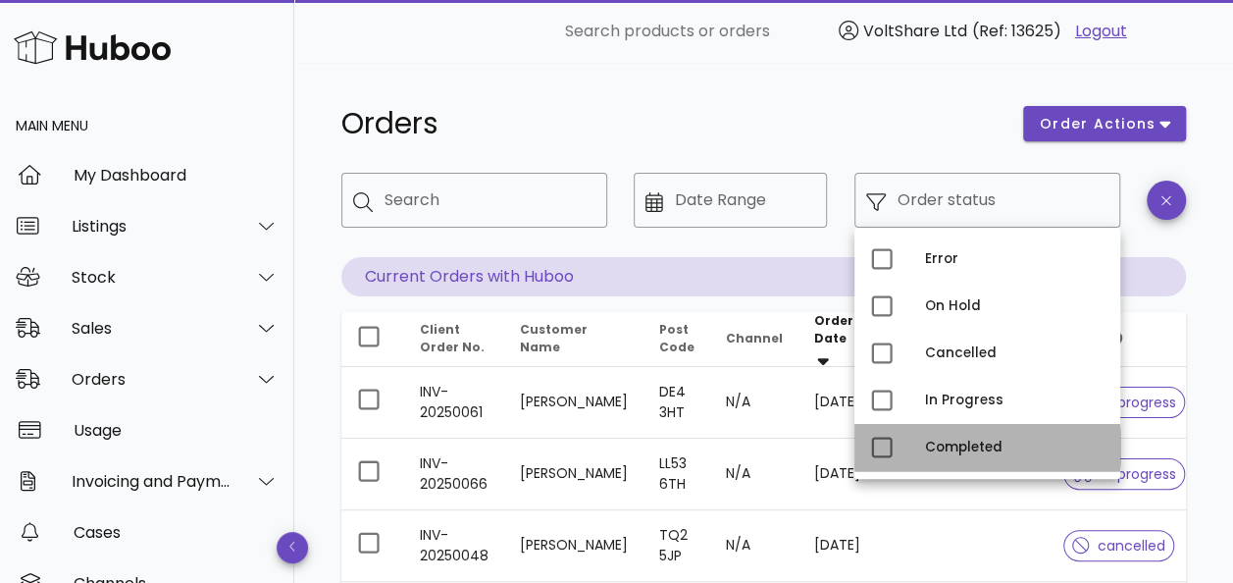
click at [976, 436] on div "Completed" at bounding box center [1015, 447] width 180 height 31
type input "**********"
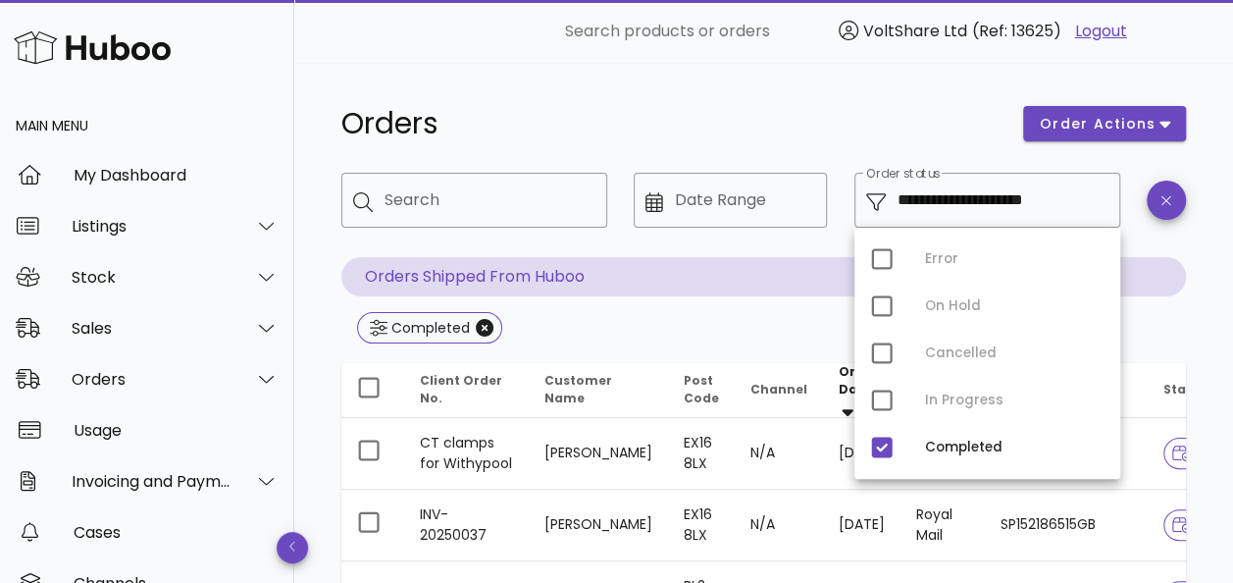
scroll to position [196, 0]
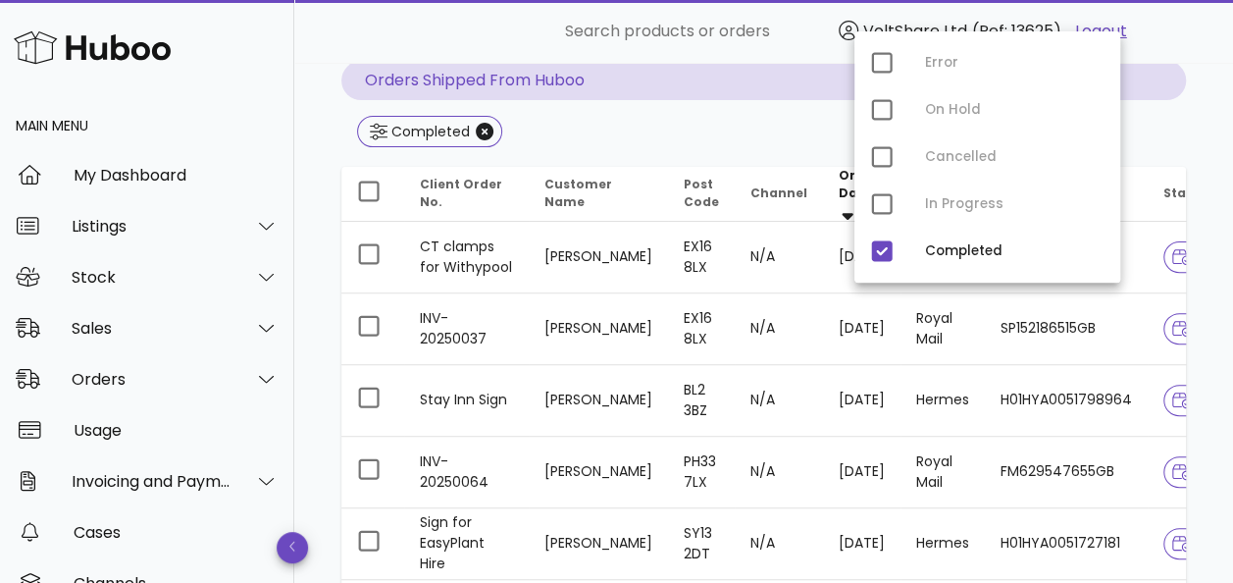
click at [404, 32] on div "​ Search products or orders VoltShare Ltd (Ref: 13625) Logout" at bounding box center [758, 31] width 871 height 39
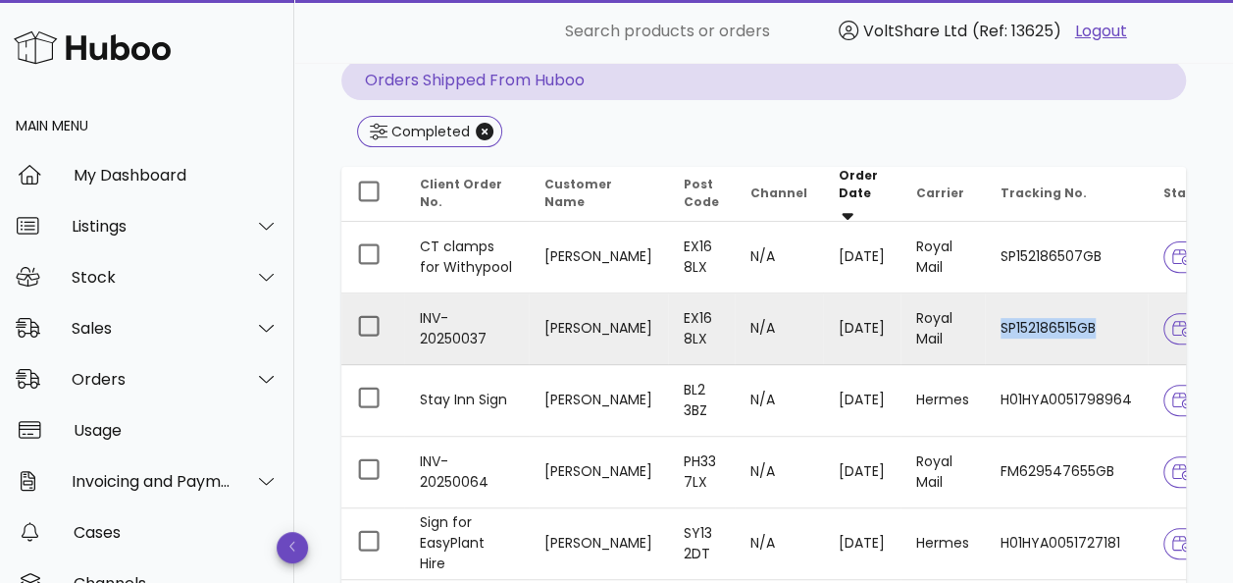
drag, startPoint x: 992, startPoint y: 318, endPoint x: 1106, endPoint y: 321, distance: 113.9
click at [1106, 321] on td "SP152186515GB" at bounding box center [1066, 329] width 163 height 72
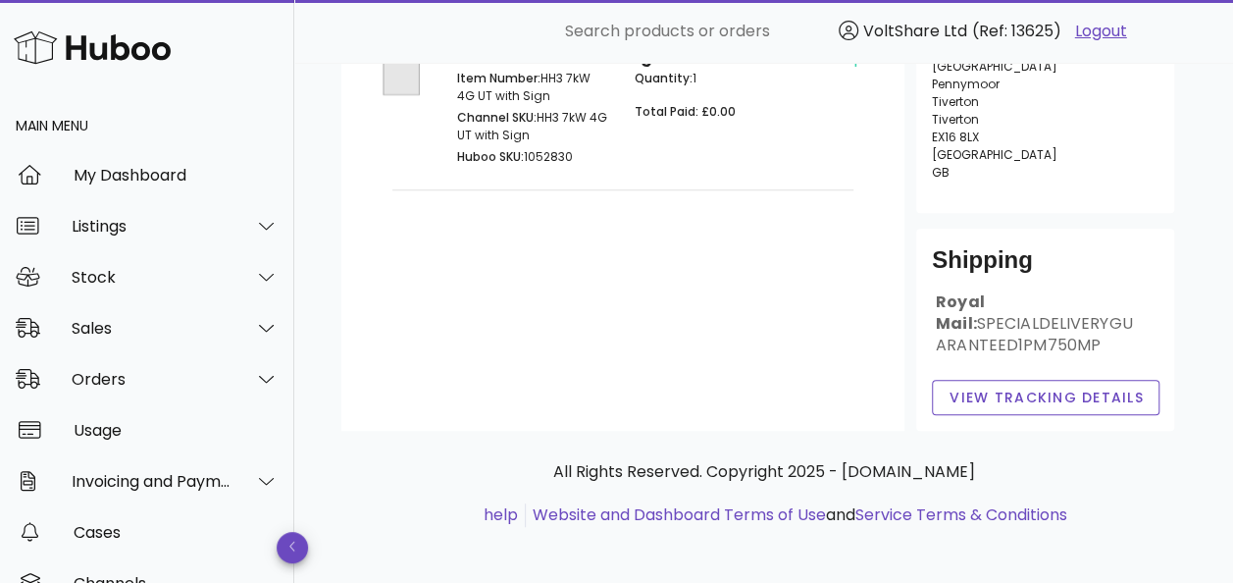
scroll to position [387, 0]
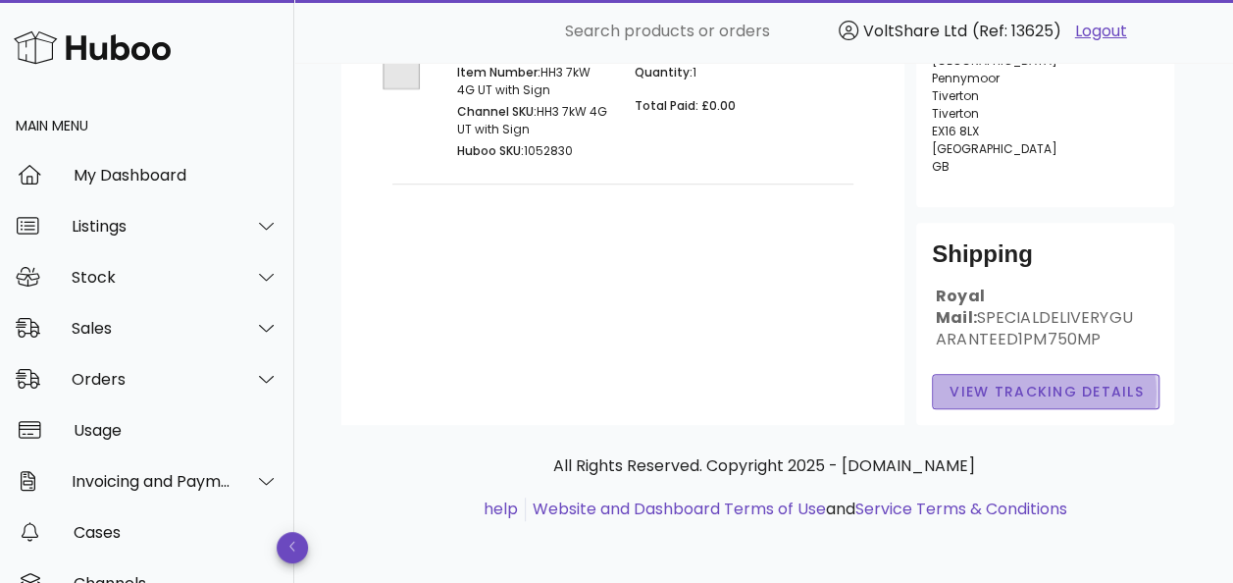
click at [1053, 383] on span "View Tracking details" at bounding box center [1046, 392] width 195 height 21
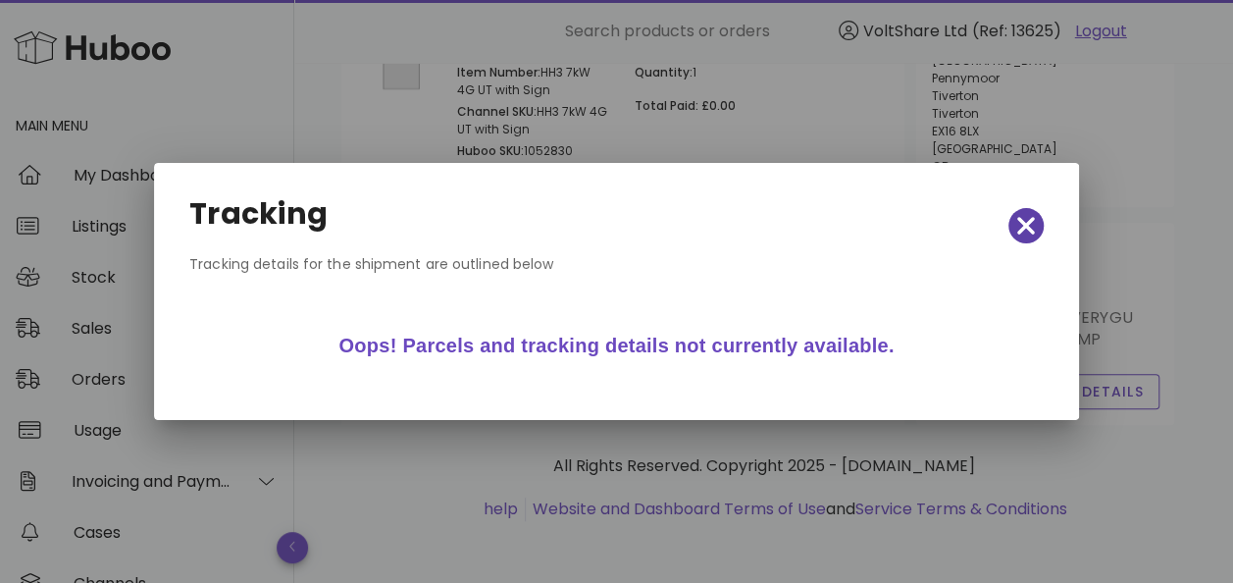
click at [1026, 229] on icon "button" at bounding box center [1027, 226] width 18 height 18
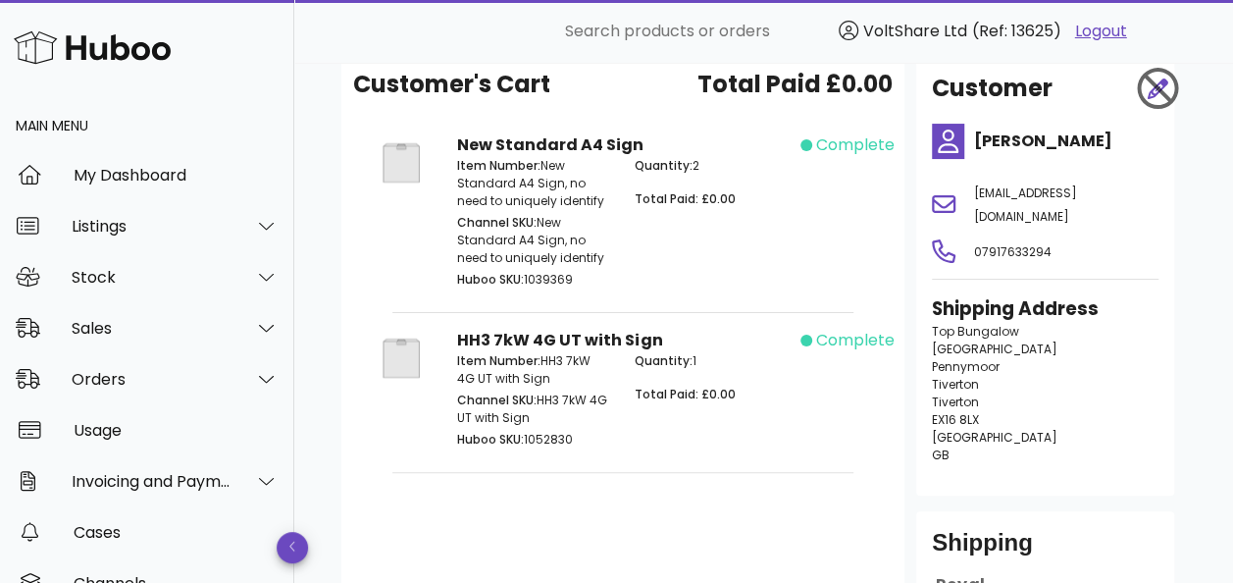
scroll to position [0, 0]
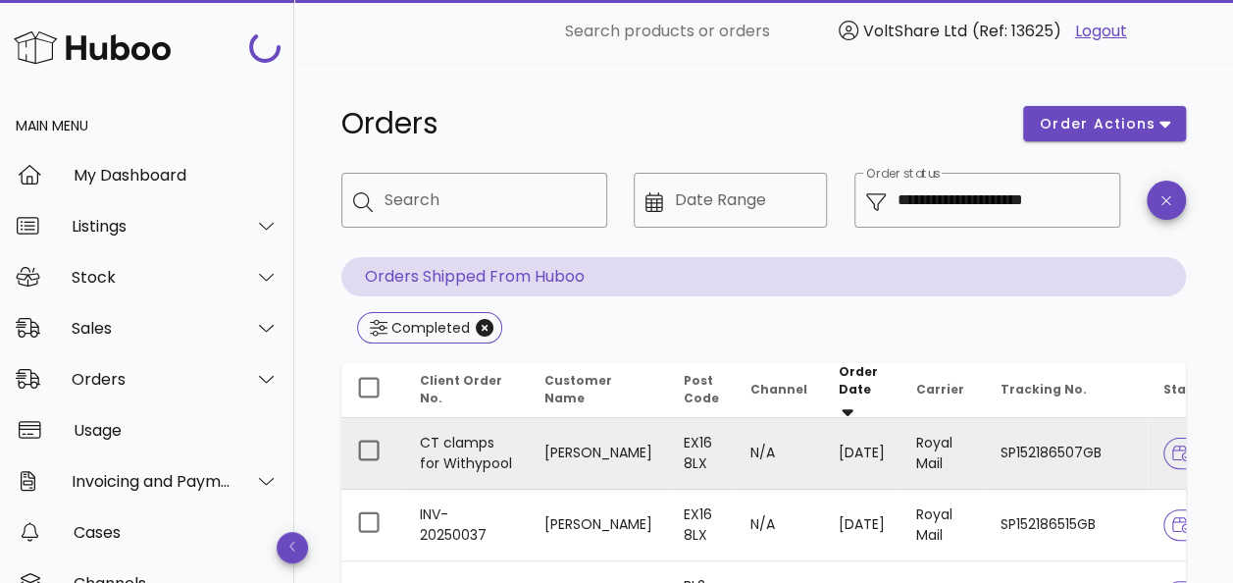
scroll to position [196, 0]
